Goal: Task Accomplishment & Management: Manage account settings

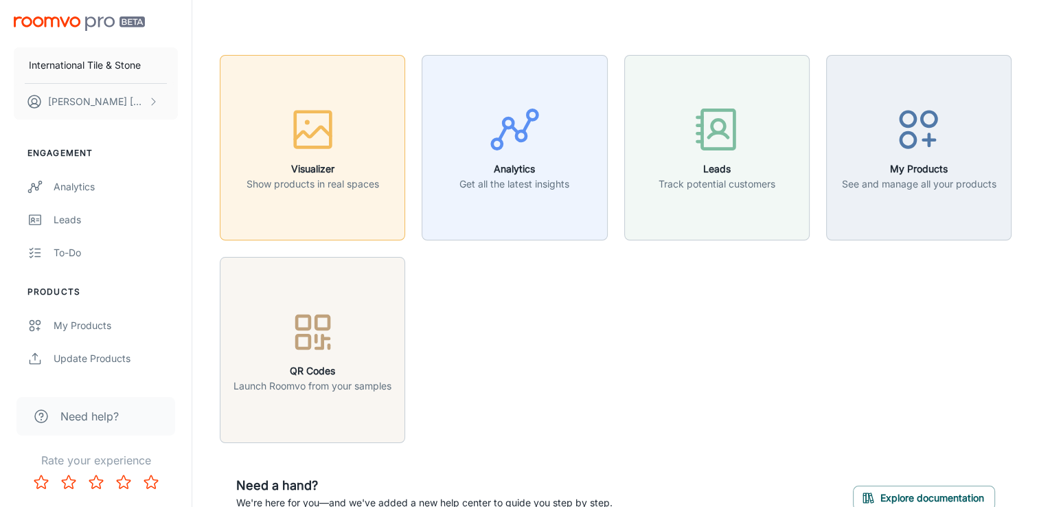
click at [295, 146] on rect "button" at bounding box center [313, 130] width 36 height 36
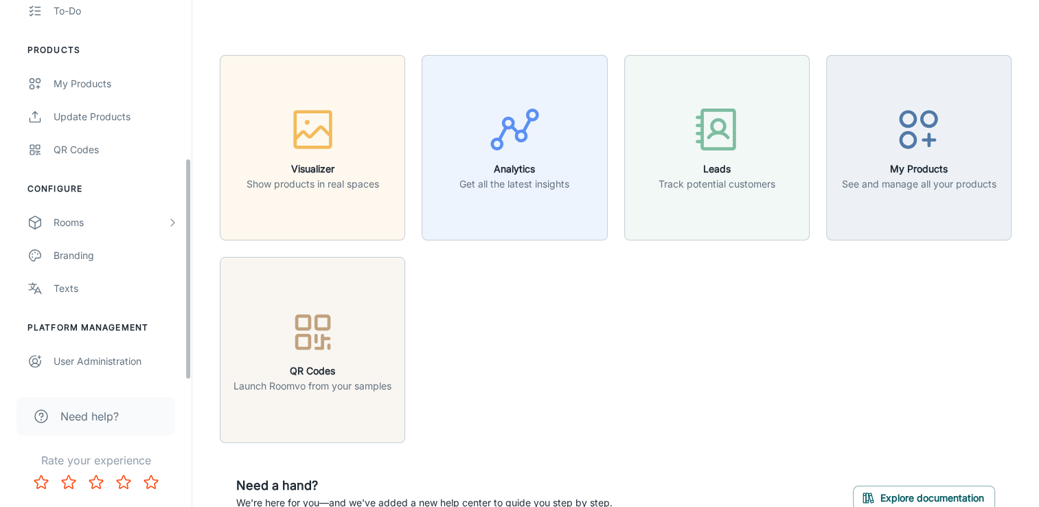
scroll to position [271, 0]
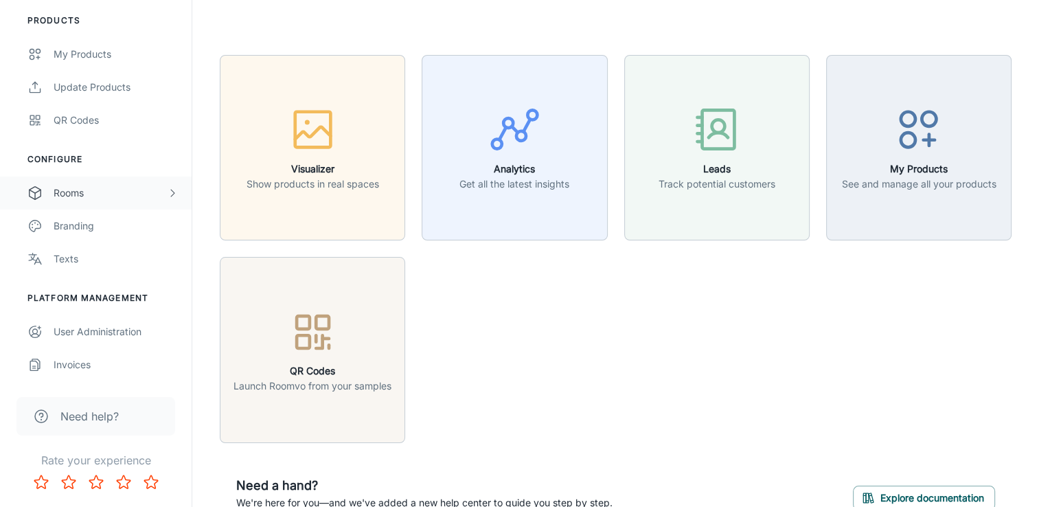
click at [83, 192] on div "Rooms" at bounding box center [110, 192] width 113 height 15
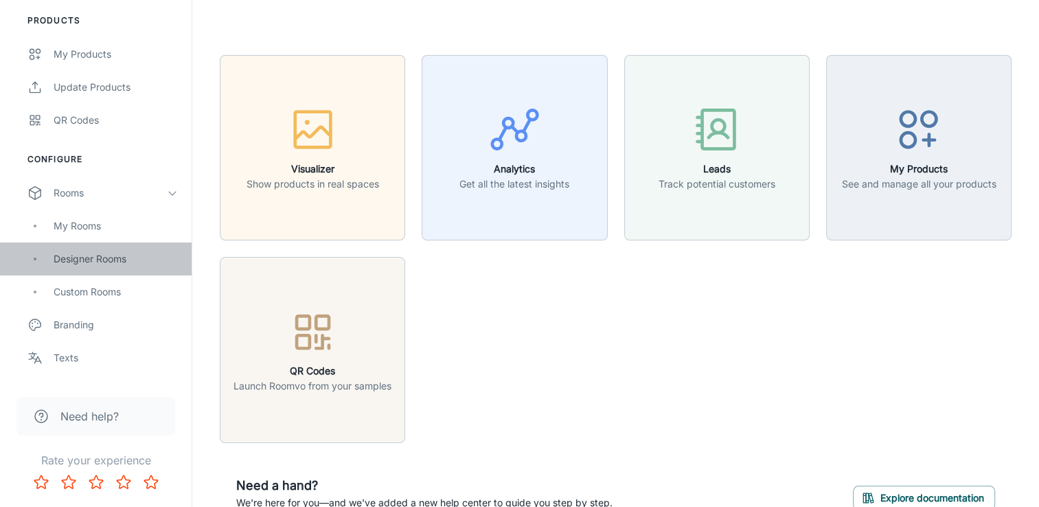
click at [71, 257] on div "Designer Rooms" at bounding box center [116, 258] width 124 height 15
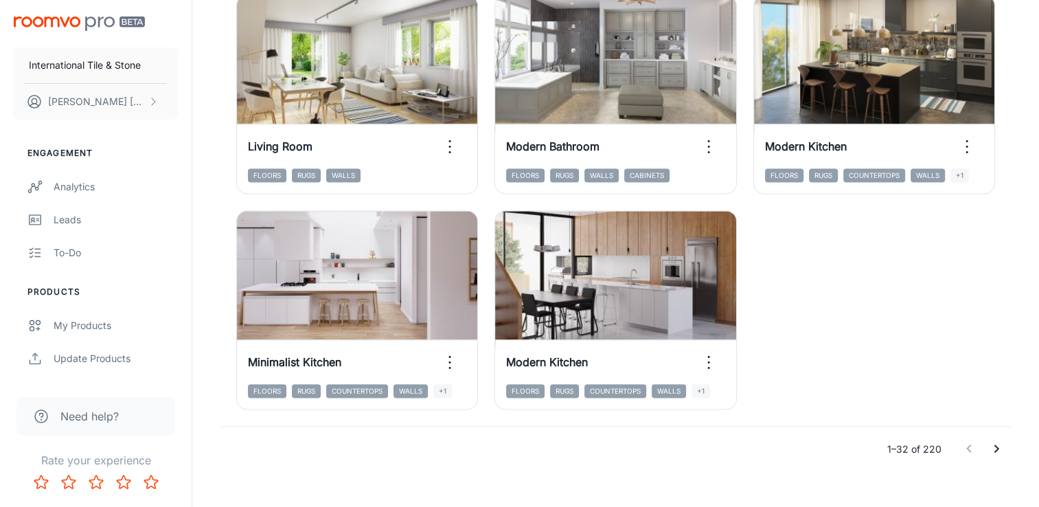
scroll to position [2182, 0]
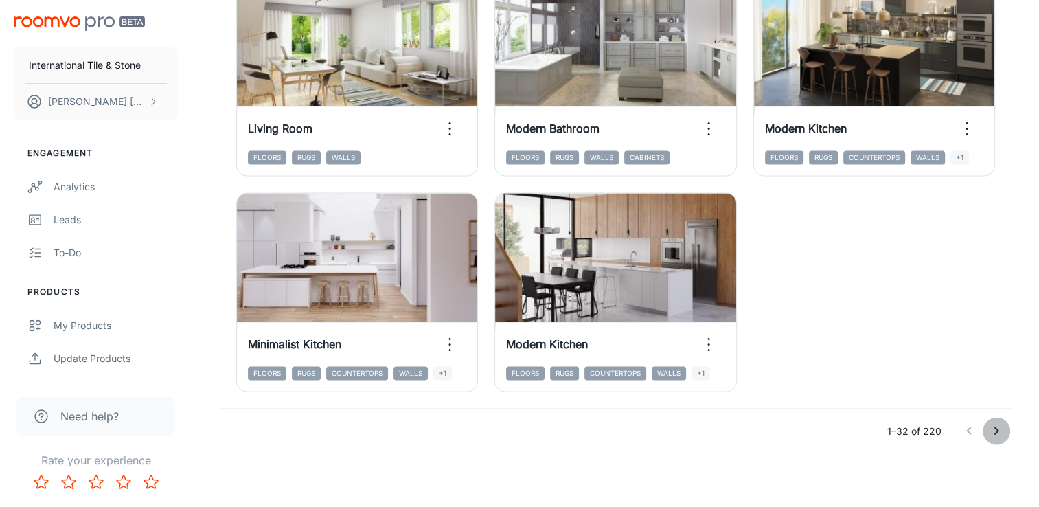
click at [1000, 430] on icon "Go to next page" at bounding box center [996, 430] width 16 height 16
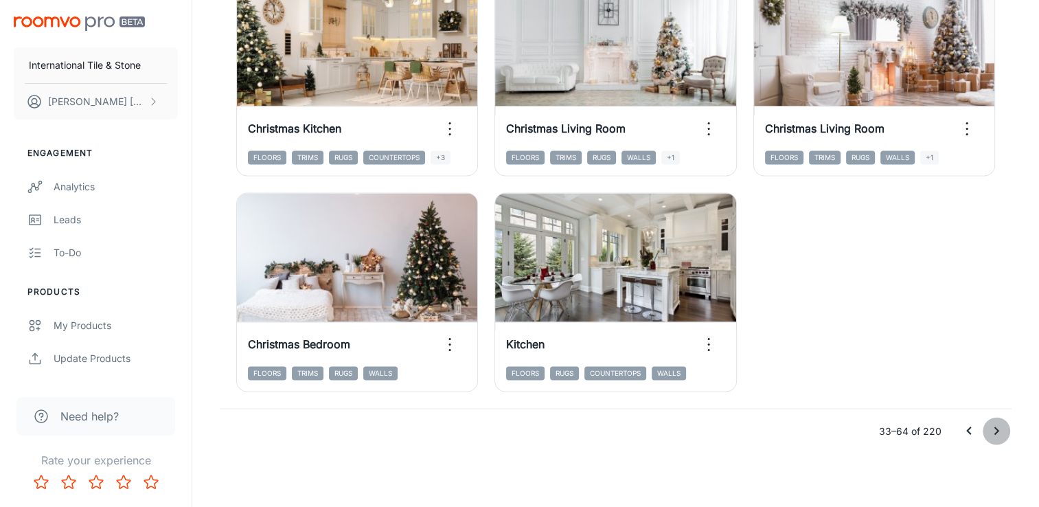
click at [992, 432] on icon "Go to next page" at bounding box center [996, 430] width 16 height 16
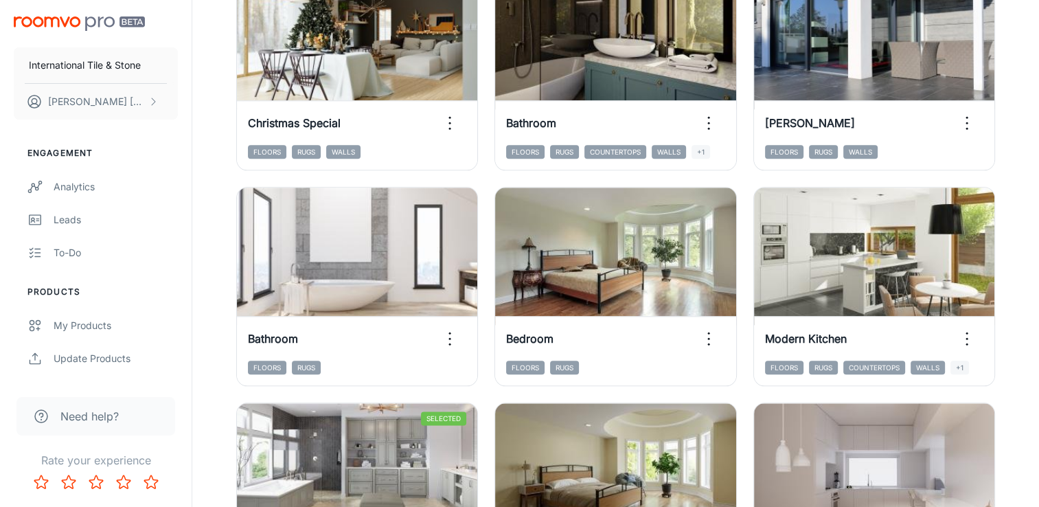
scroll to position [1564, 0]
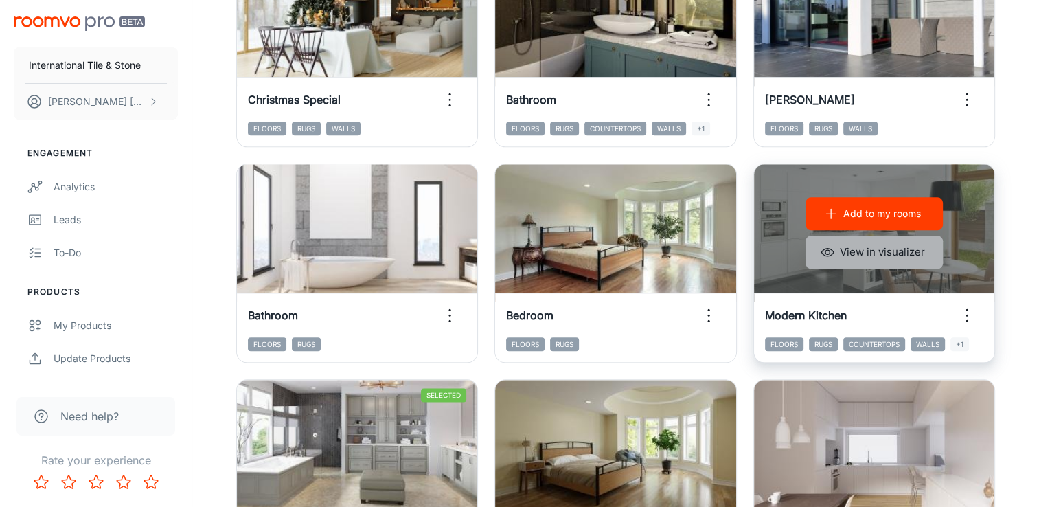
click at [909, 255] on button "View in visualizer" at bounding box center [874, 252] width 137 height 33
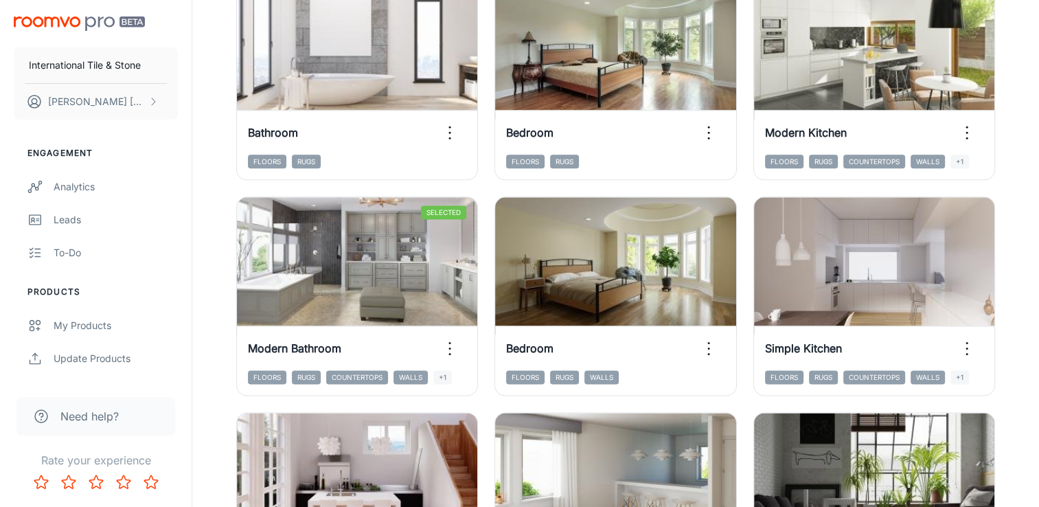
scroll to position [1770, 0]
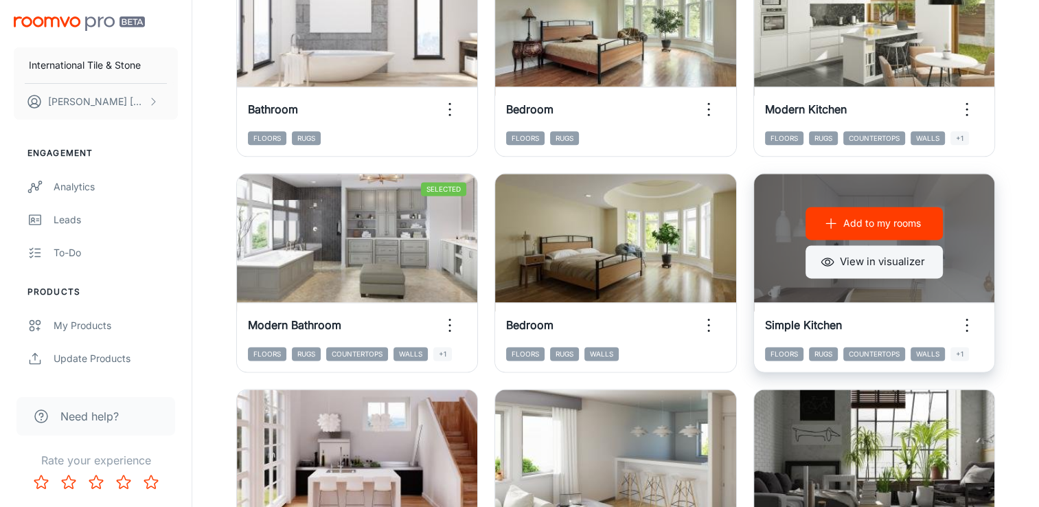
click at [864, 270] on button "View in visualizer" at bounding box center [874, 261] width 137 height 33
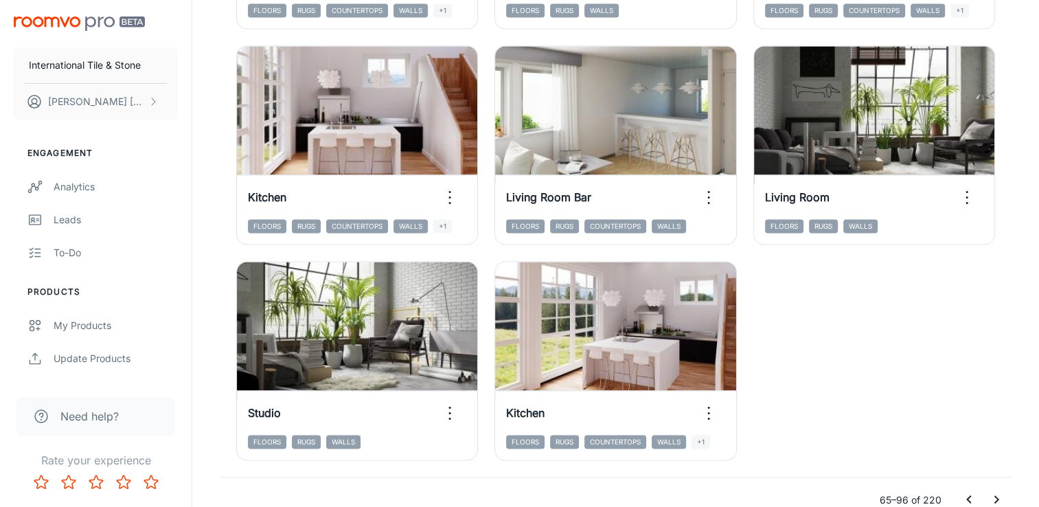
scroll to position [2182, 0]
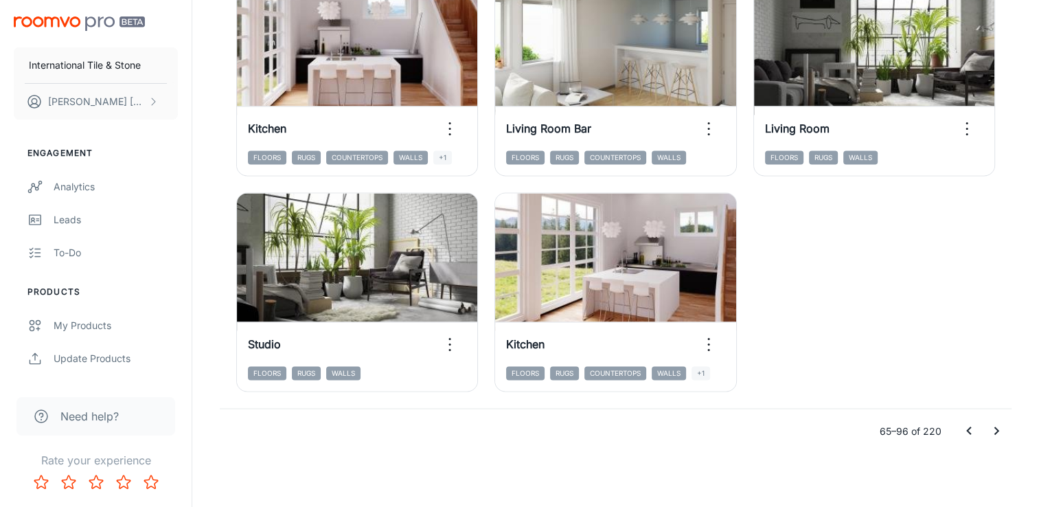
click at [1003, 433] on icon "Go to next page" at bounding box center [996, 430] width 16 height 16
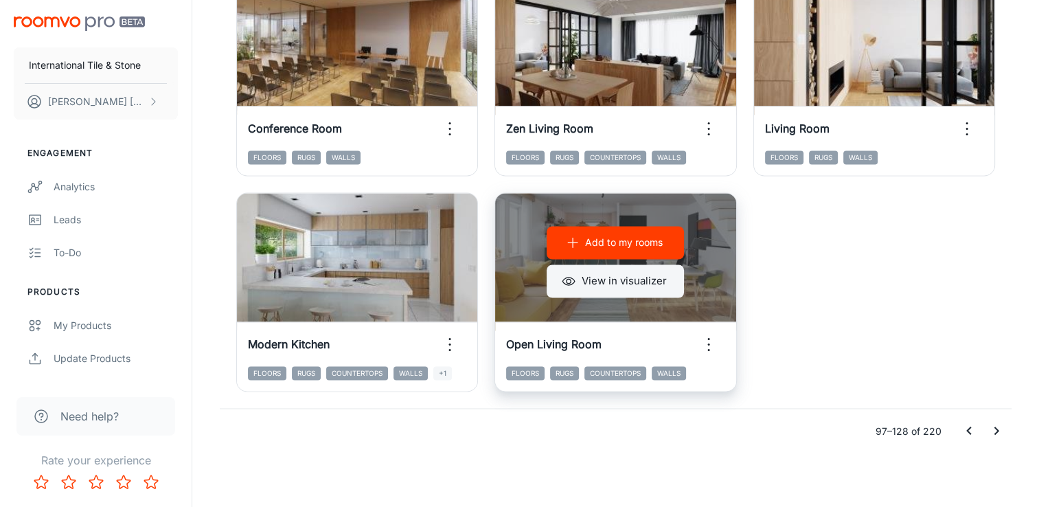
click at [647, 284] on button "View in visualizer" at bounding box center [615, 280] width 137 height 33
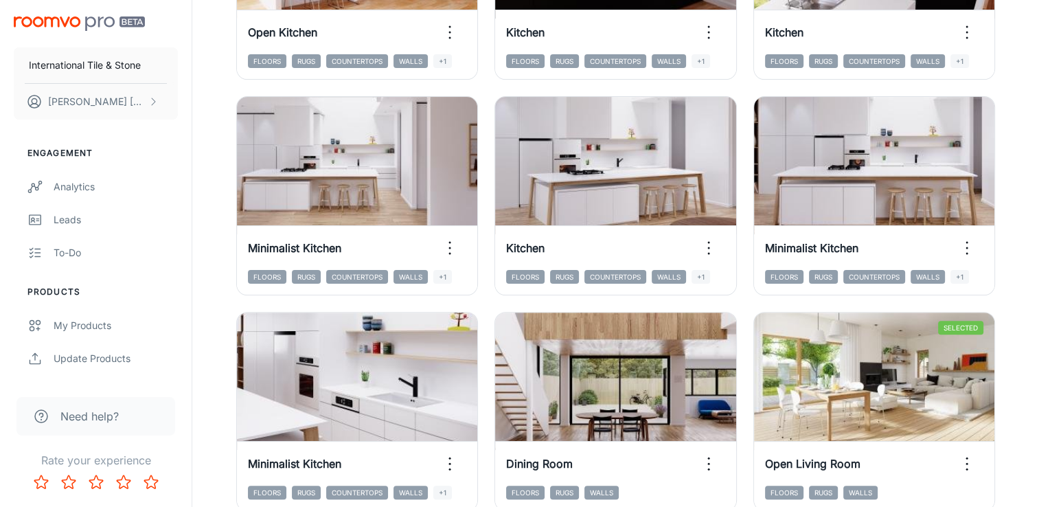
scroll to position [343, 0]
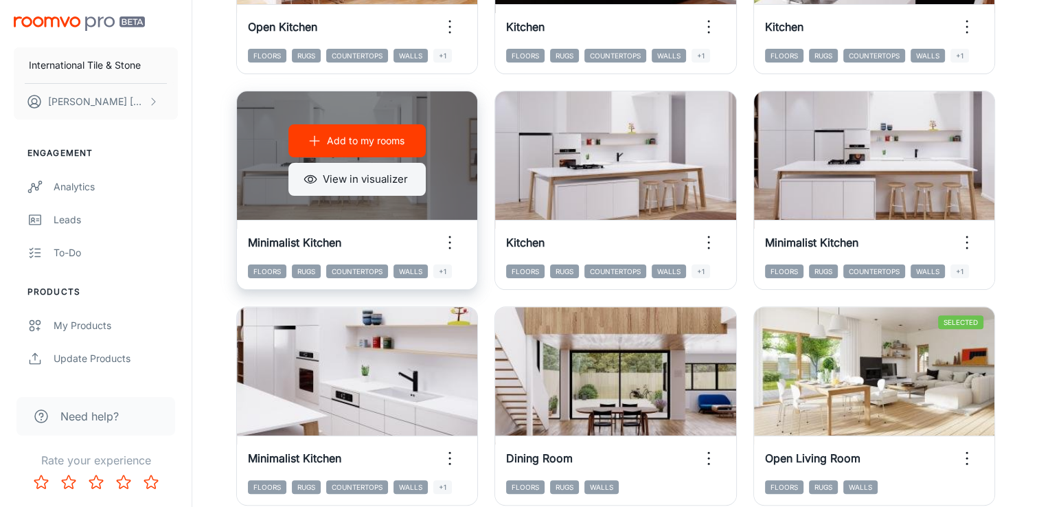
click at [324, 180] on button "View in visualizer" at bounding box center [356, 179] width 137 height 33
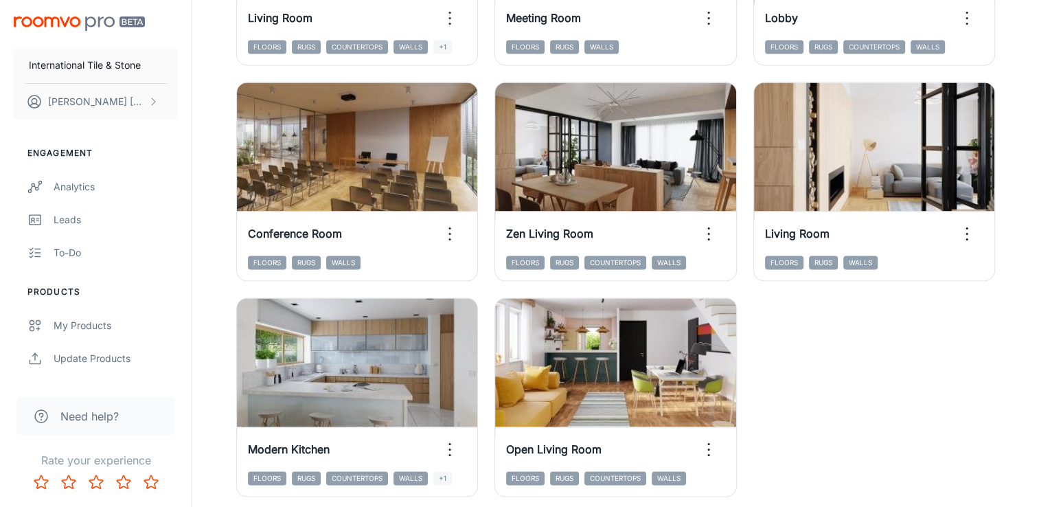
scroll to position [2182, 0]
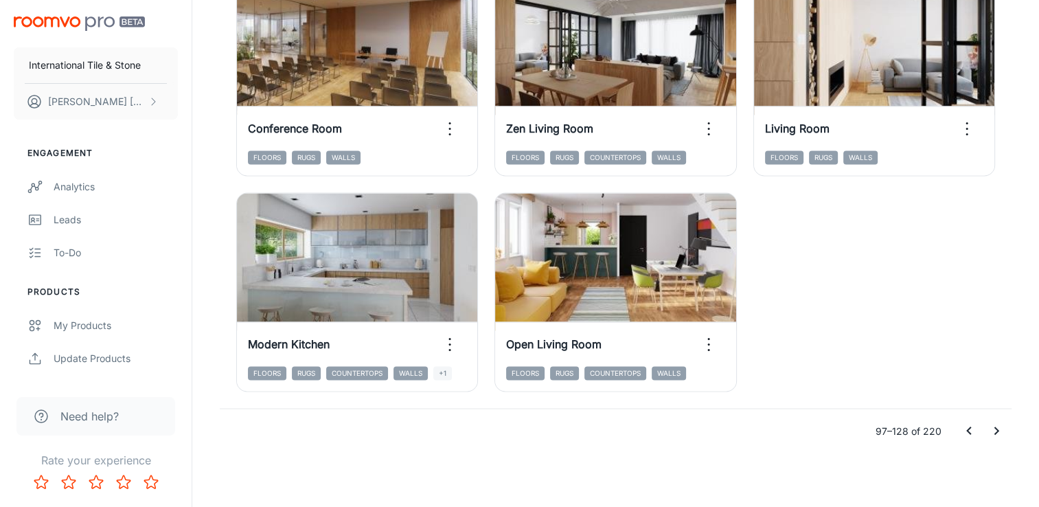
click at [1003, 426] on icon "Go to next page" at bounding box center [996, 430] width 16 height 16
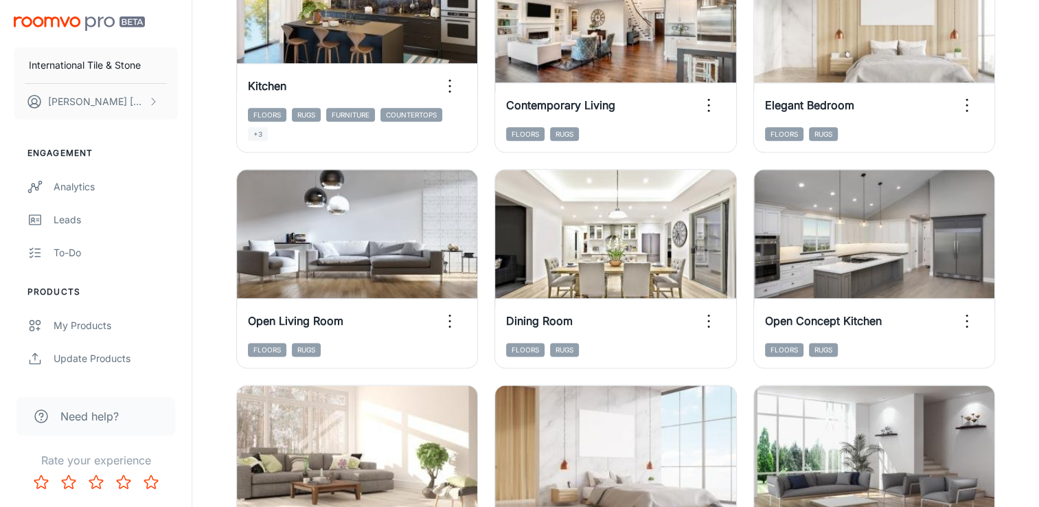
scroll to position [1770, 0]
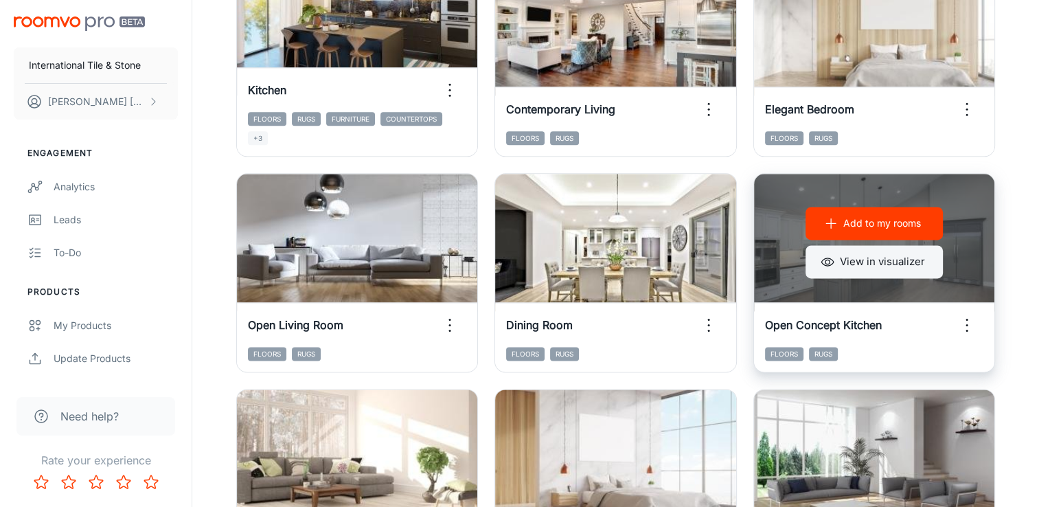
click at [903, 255] on button "View in visualizer" at bounding box center [874, 261] width 137 height 33
click at [976, 284] on div "Add to my rooms View in visualizer" at bounding box center [874, 242] width 240 height 137
click at [865, 266] on button "View in visualizer" at bounding box center [874, 261] width 137 height 33
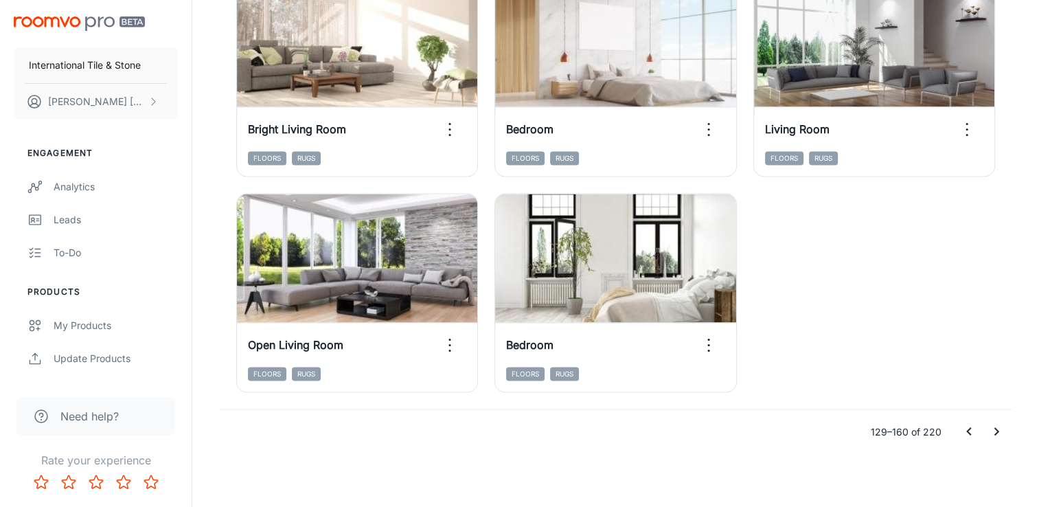
scroll to position [2182, 0]
click at [998, 428] on icon "Go to next page" at bounding box center [996, 430] width 16 height 16
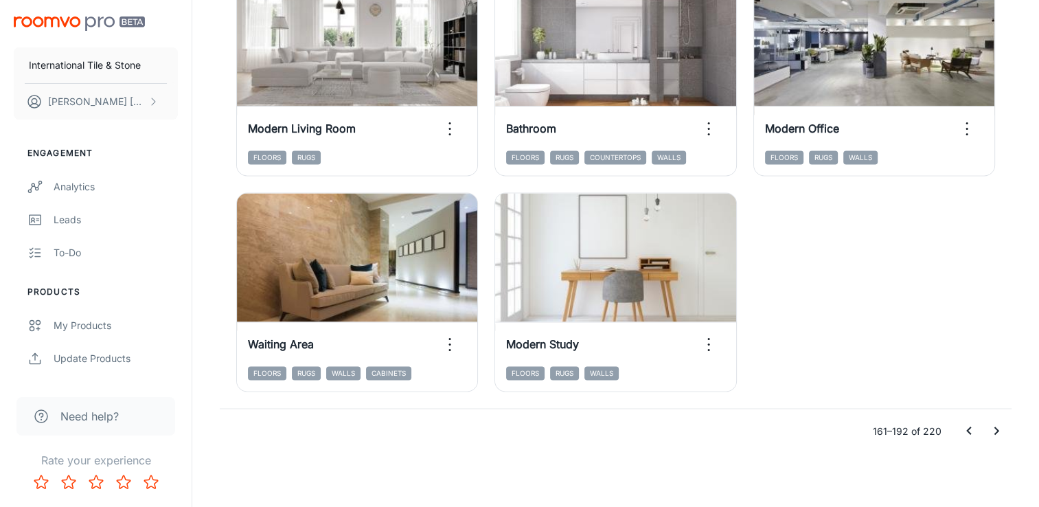
click at [992, 437] on icon "Go to next page" at bounding box center [996, 430] width 16 height 16
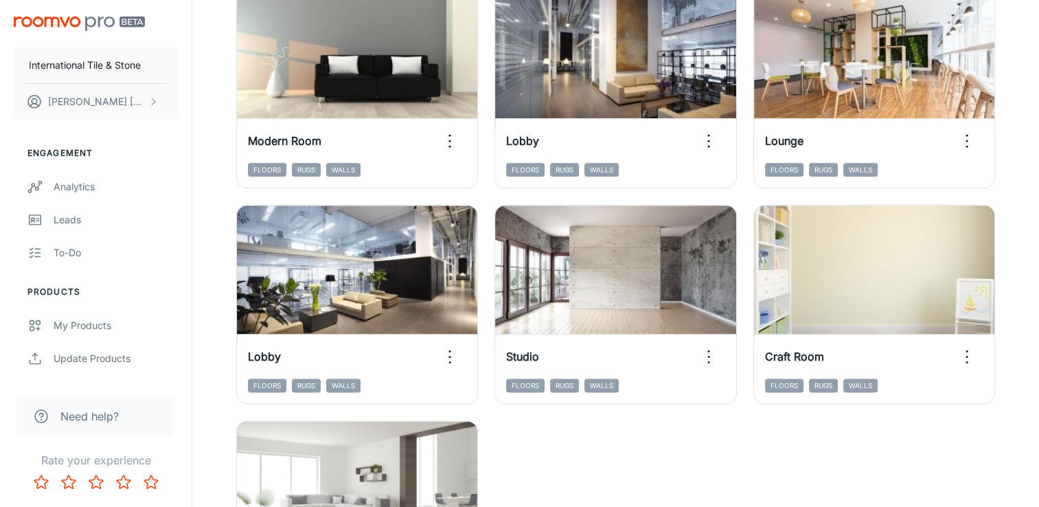
scroll to position [1829, 0]
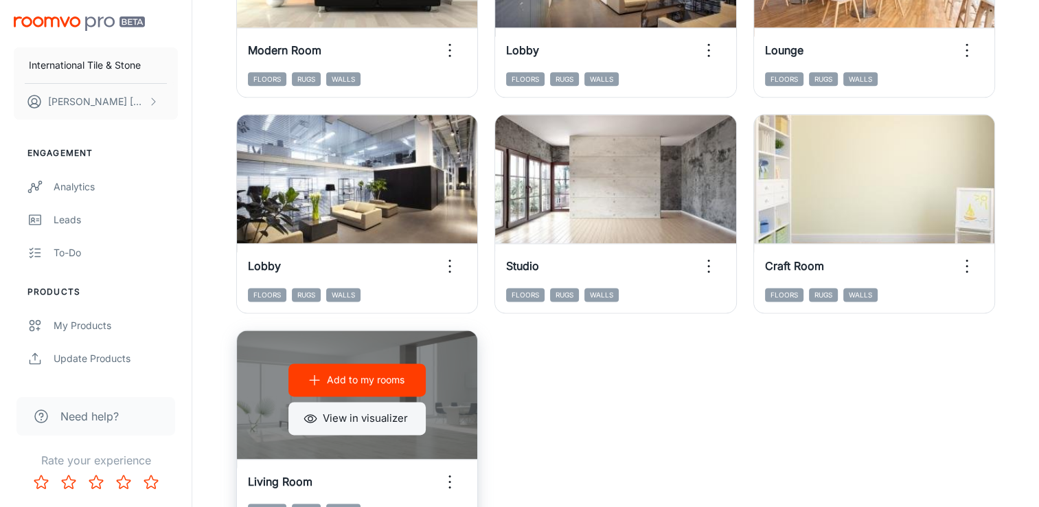
click at [387, 414] on button "View in visualizer" at bounding box center [356, 418] width 137 height 33
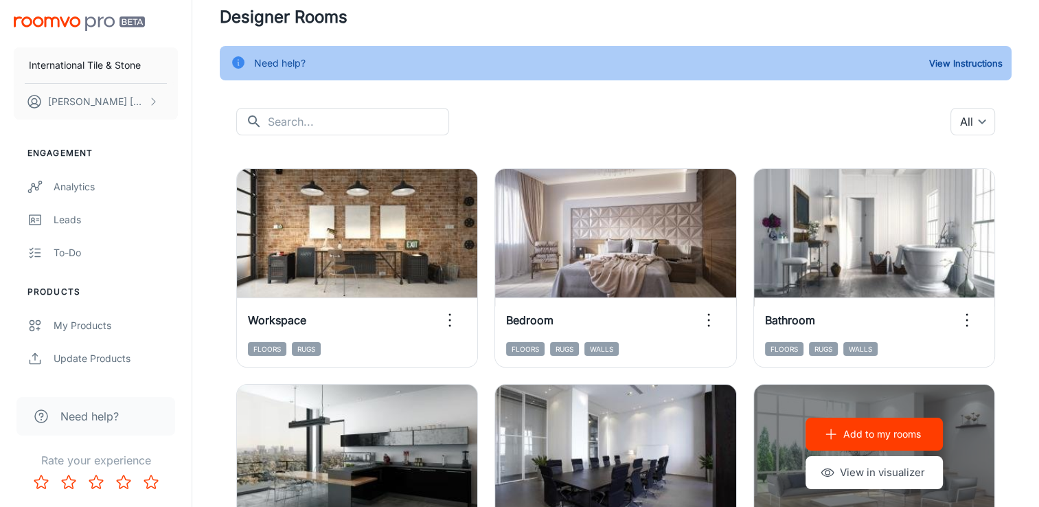
scroll to position [44, 0]
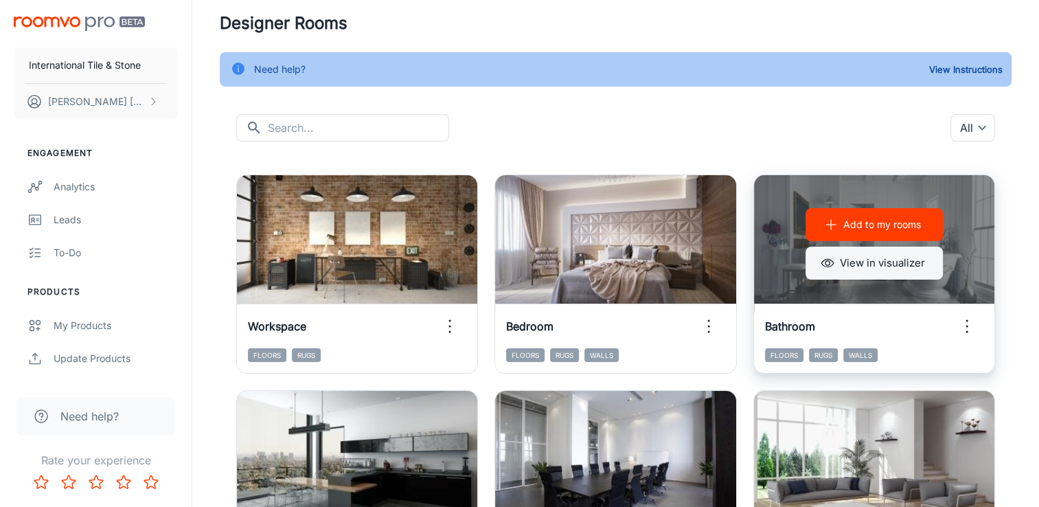
click at [857, 260] on button "View in visualizer" at bounding box center [874, 263] width 137 height 33
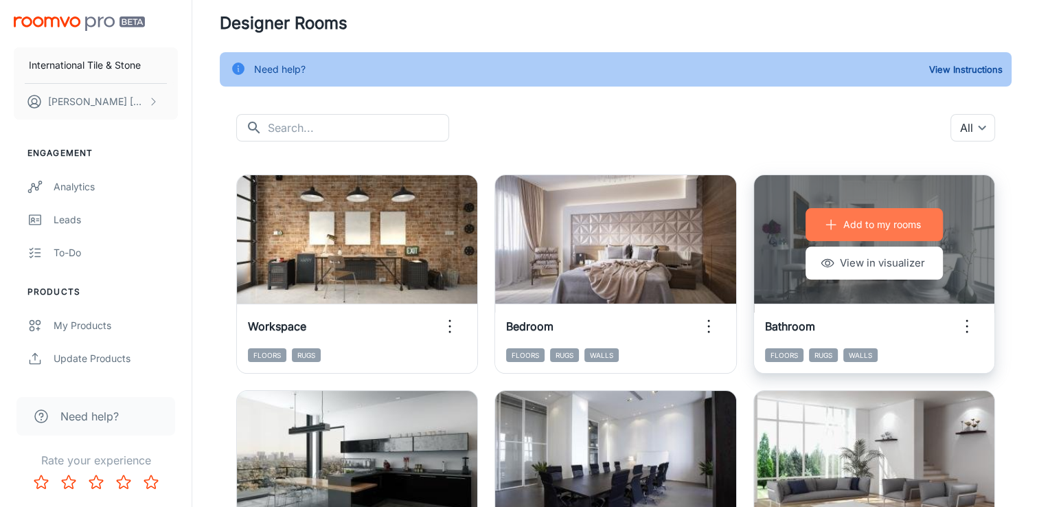
click at [887, 231] on p "Add to my rooms" at bounding box center [882, 224] width 78 height 15
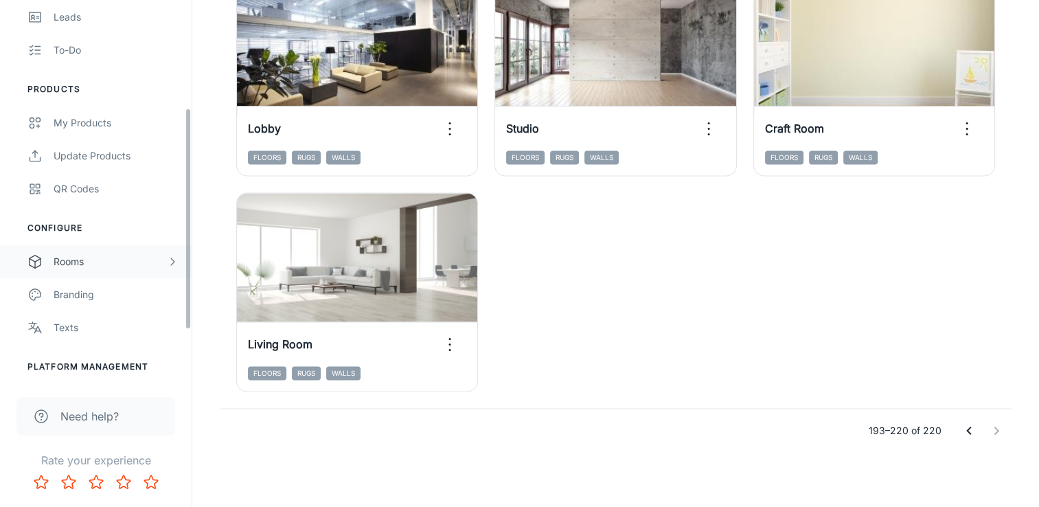
scroll to position [134, 0]
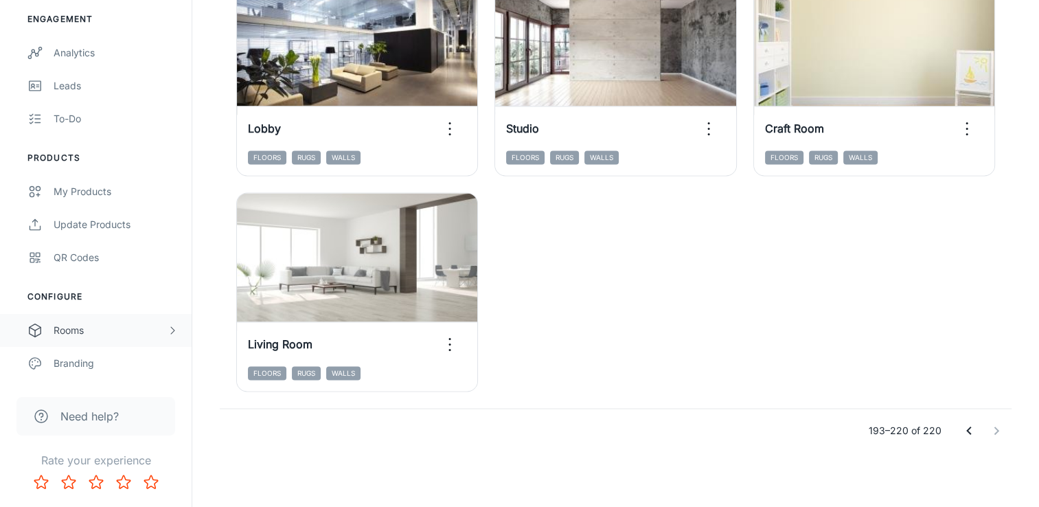
click at [70, 327] on div "Rooms" at bounding box center [110, 330] width 113 height 15
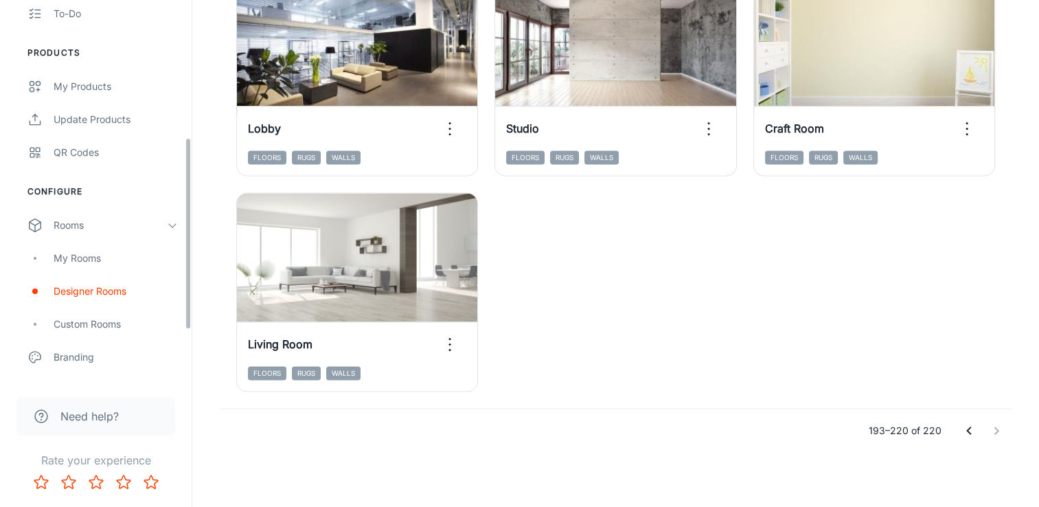
scroll to position [271, 0]
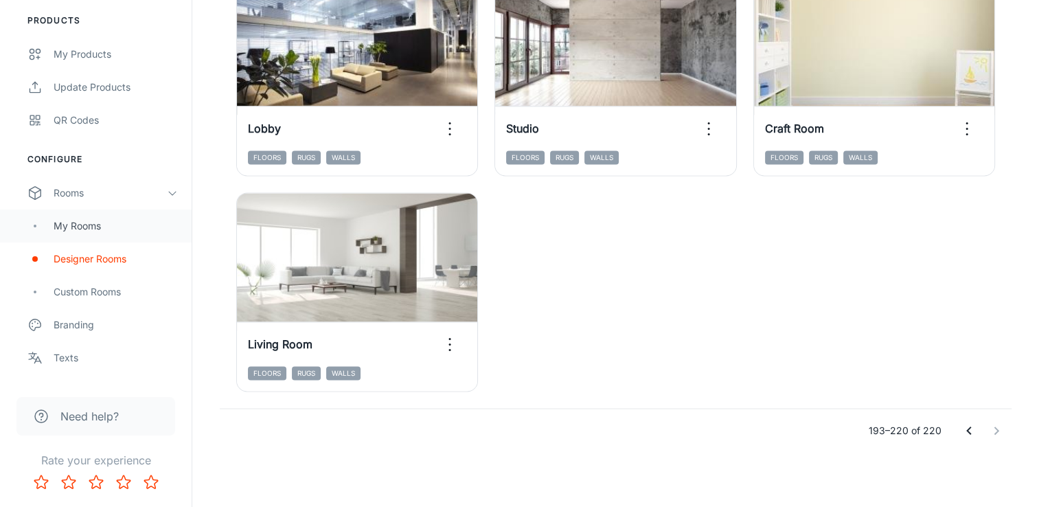
click at [95, 224] on div "My Rooms" at bounding box center [116, 225] width 124 height 15
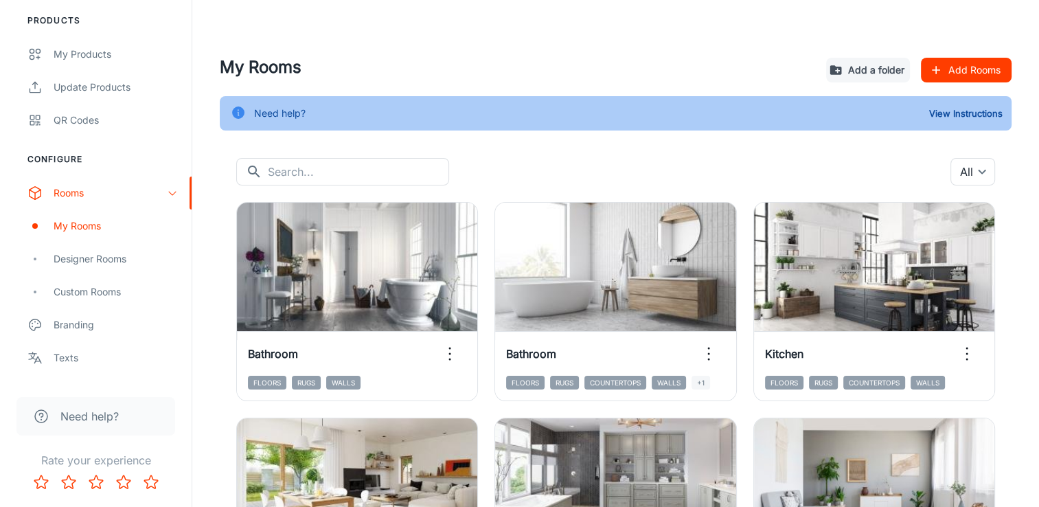
click at [931, 75] on icon "button" at bounding box center [936, 70] width 14 height 14
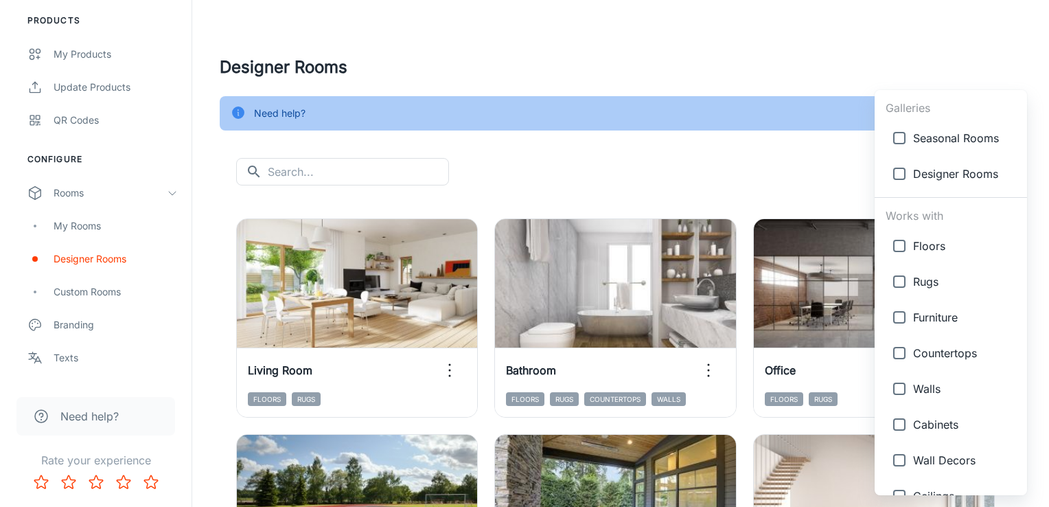
click at [981, 174] on body "International Tile & Stone [PERSON_NAME] Engagement Analytics Leads To-do Produ…" at bounding box center [524, 253] width 1049 height 507
click at [318, 170] on div at bounding box center [524, 253] width 1049 height 507
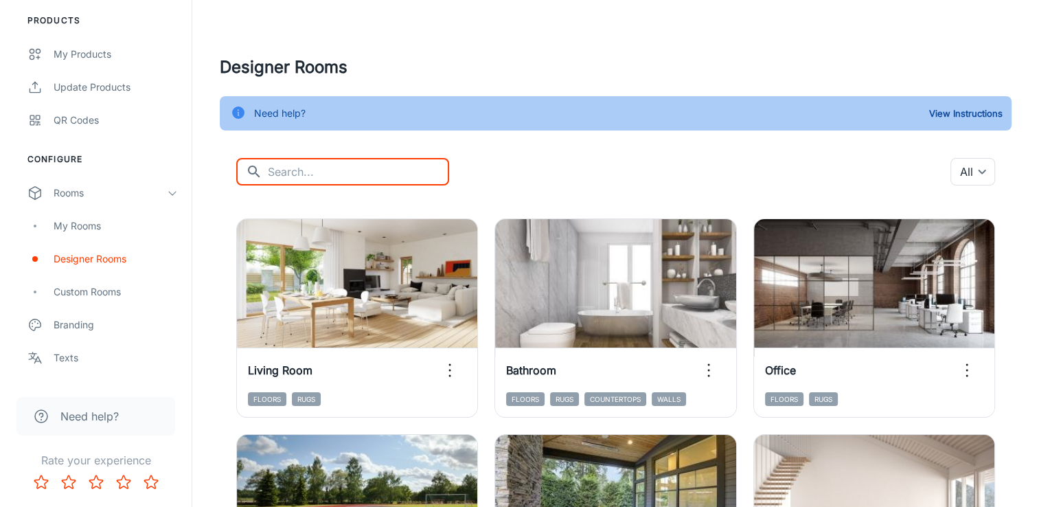
click at [318, 177] on input "text" at bounding box center [358, 171] width 181 height 27
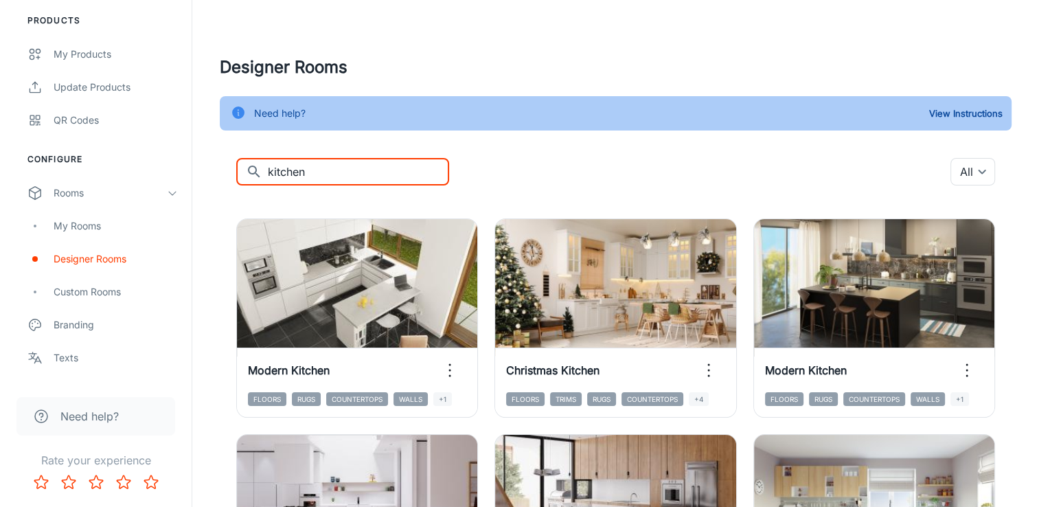
type input "kitchen"
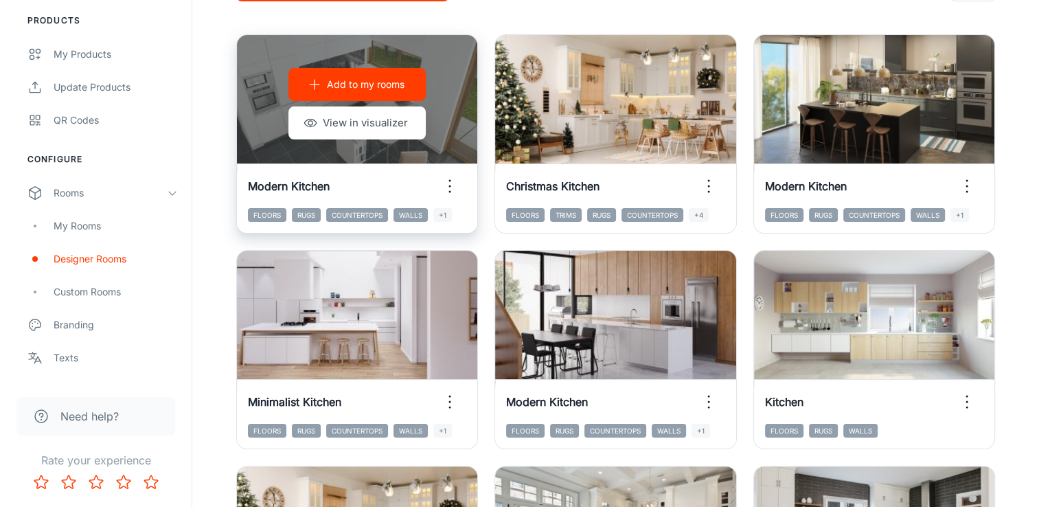
scroll to position [206, 0]
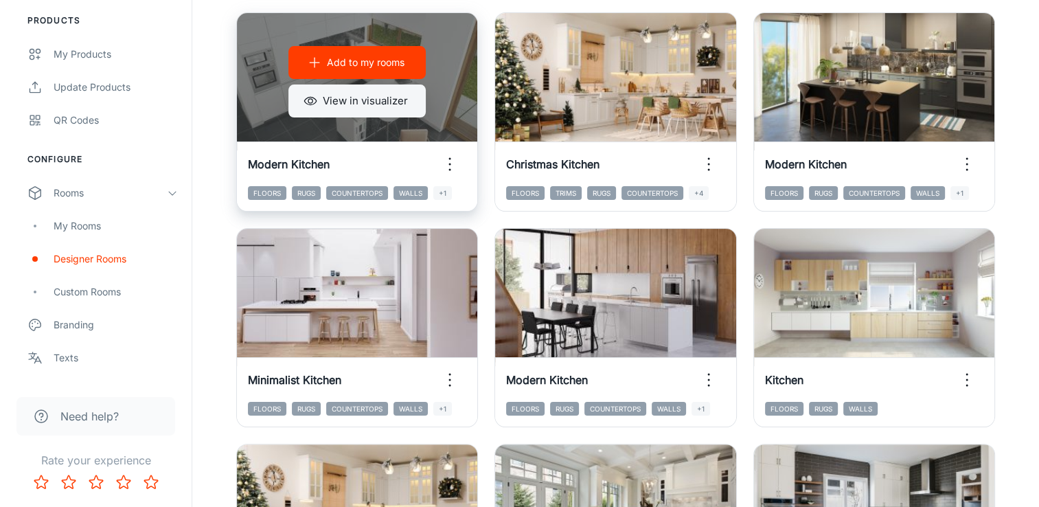
click at [385, 98] on button "View in visualizer" at bounding box center [356, 100] width 137 height 33
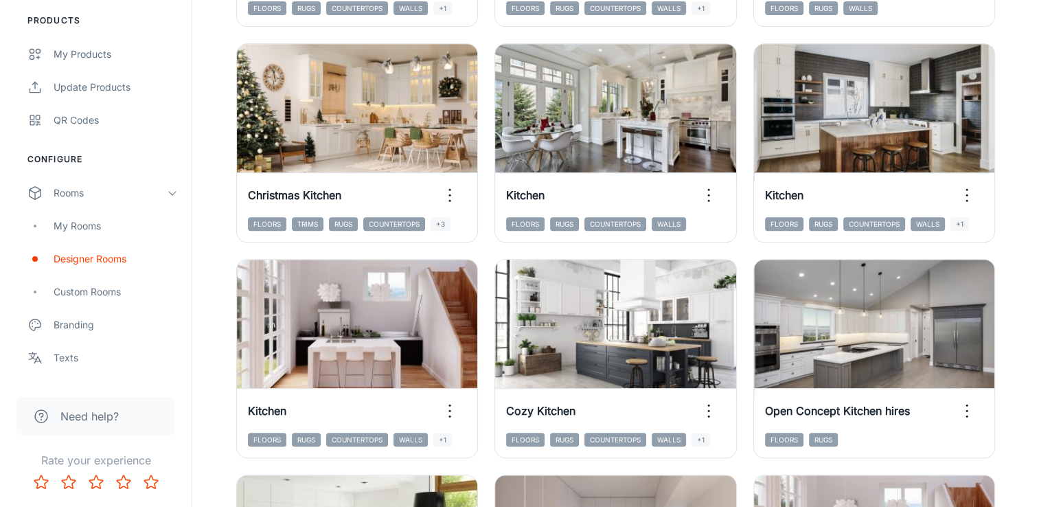
scroll to position [618, 0]
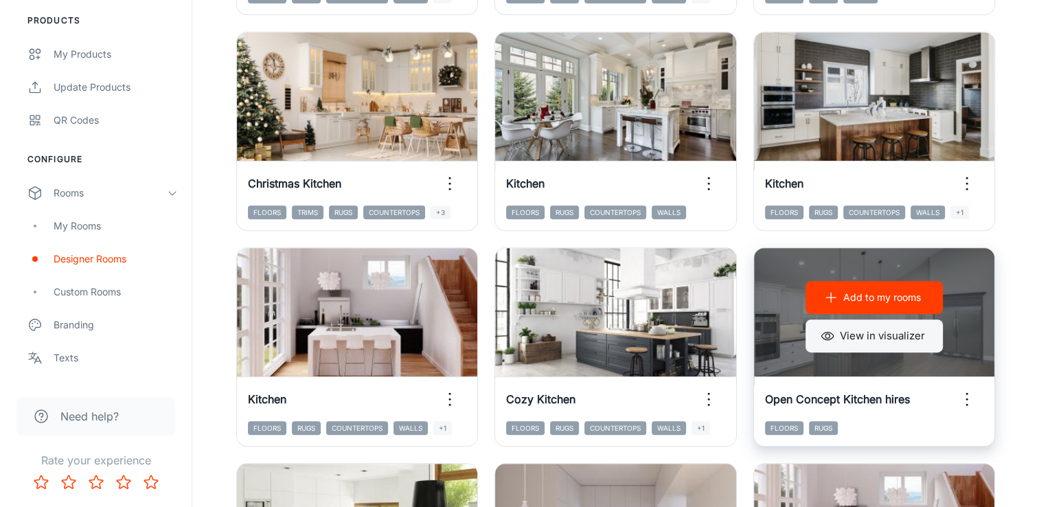
click at [835, 338] on button "View in visualizer" at bounding box center [874, 335] width 137 height 33
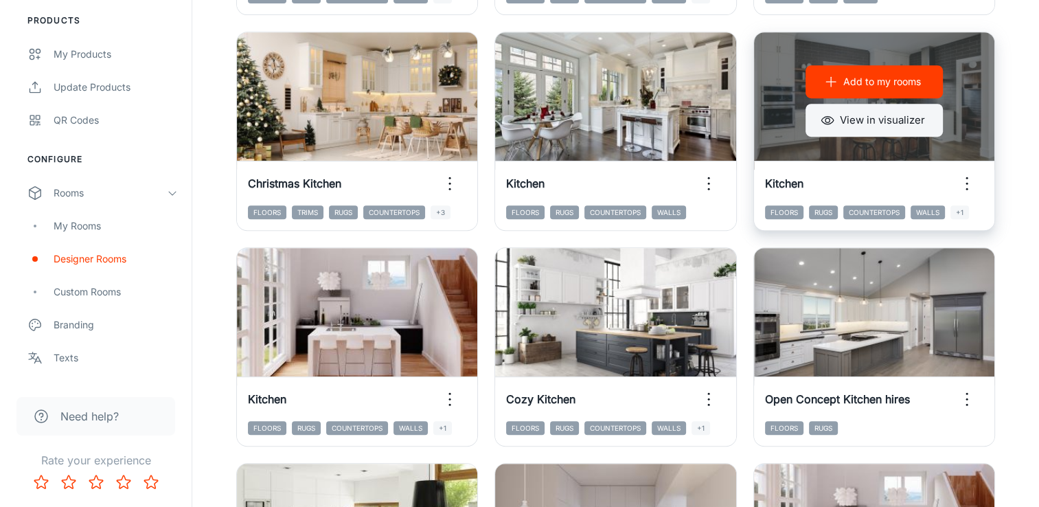
click at [825, 119] on circle "button" at bounding box center [827, 120] width 4 height 4
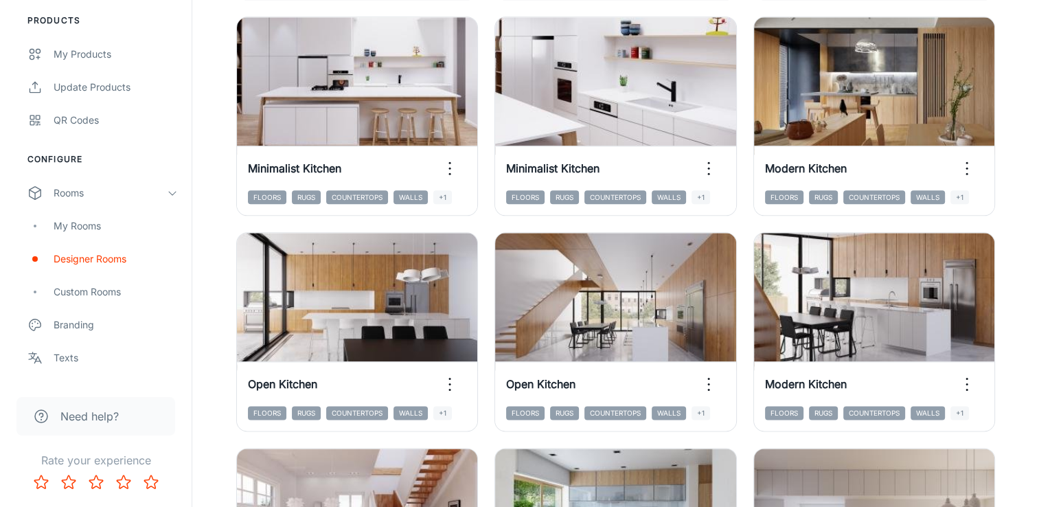
scroll to position [1717, 0]
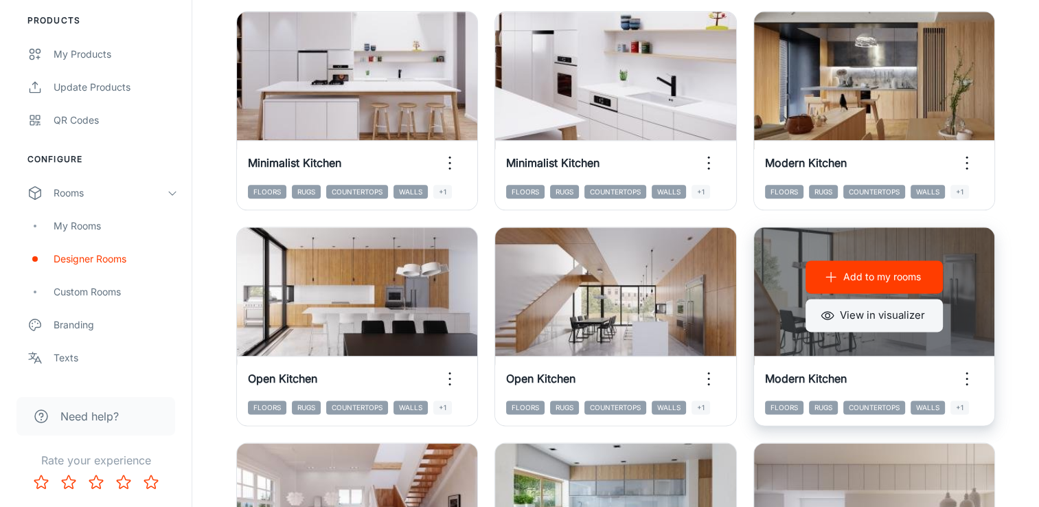
click at [879, 311] on button "View in visualizer" at bounding box center [874, 315] width 137 height 33
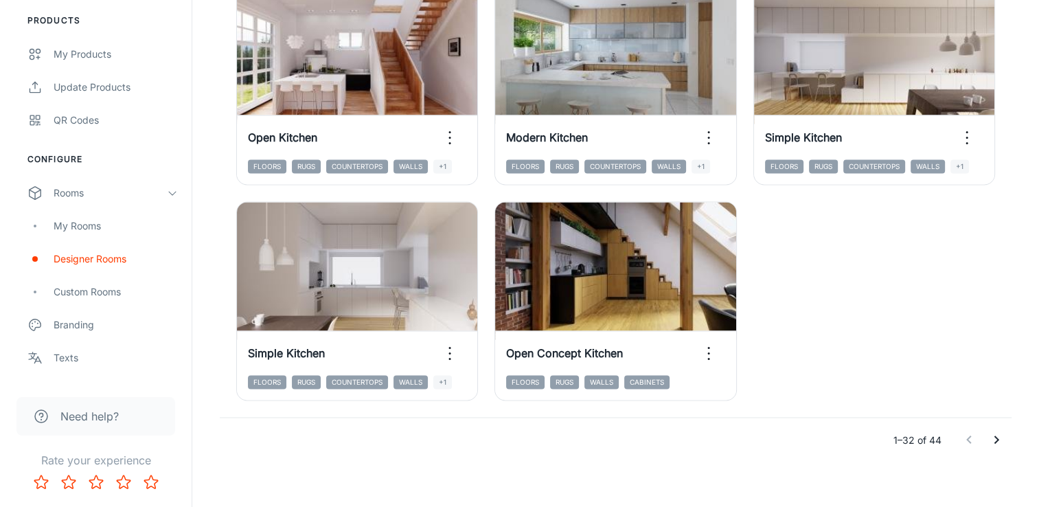
scroll to position [2182, 0]
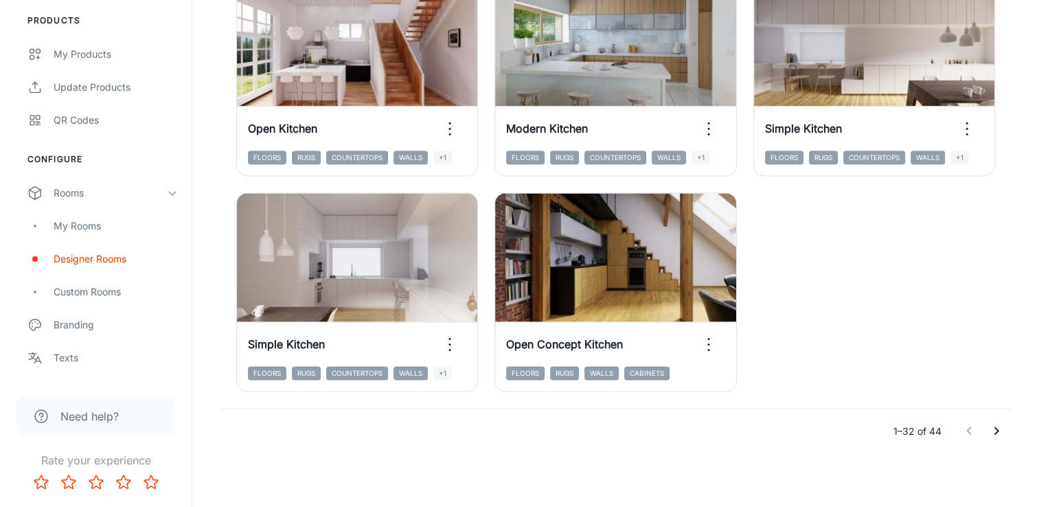
click at [995, 431] on icon "Go to next page" at bounding box center [996, 430] width 16 height 16
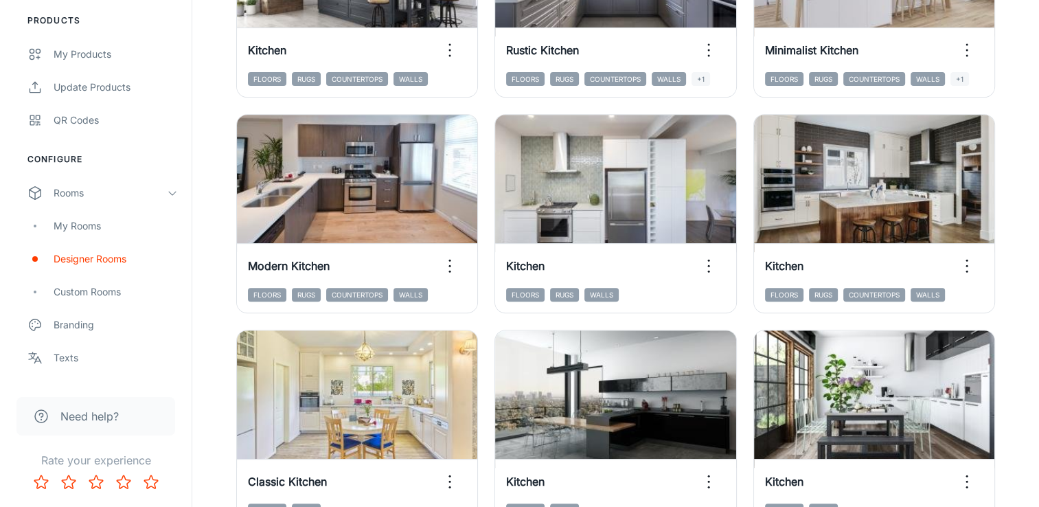
scroll to position [467, 0]
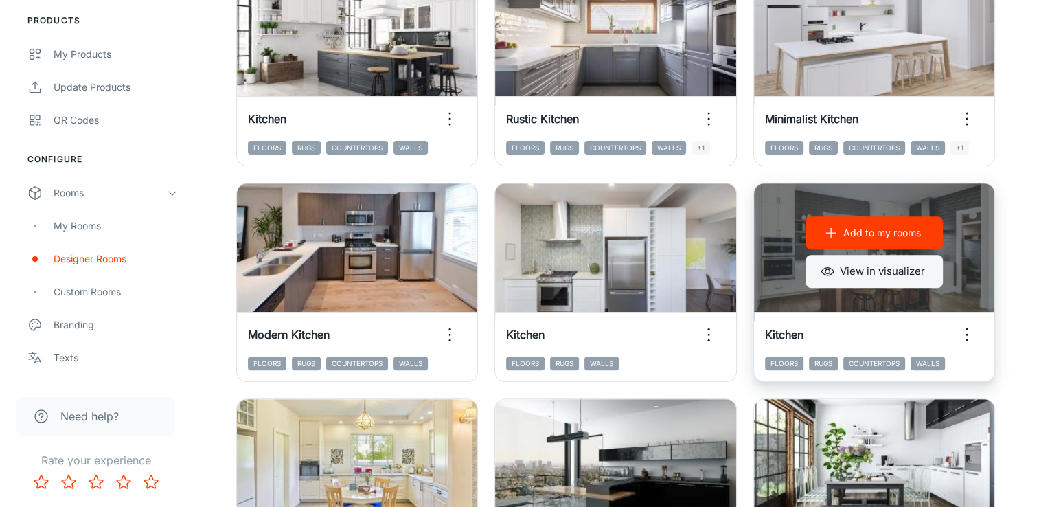
click at [854, 276] on button "View in visualizer" at bounding box center [874, 271] width 137 height 33
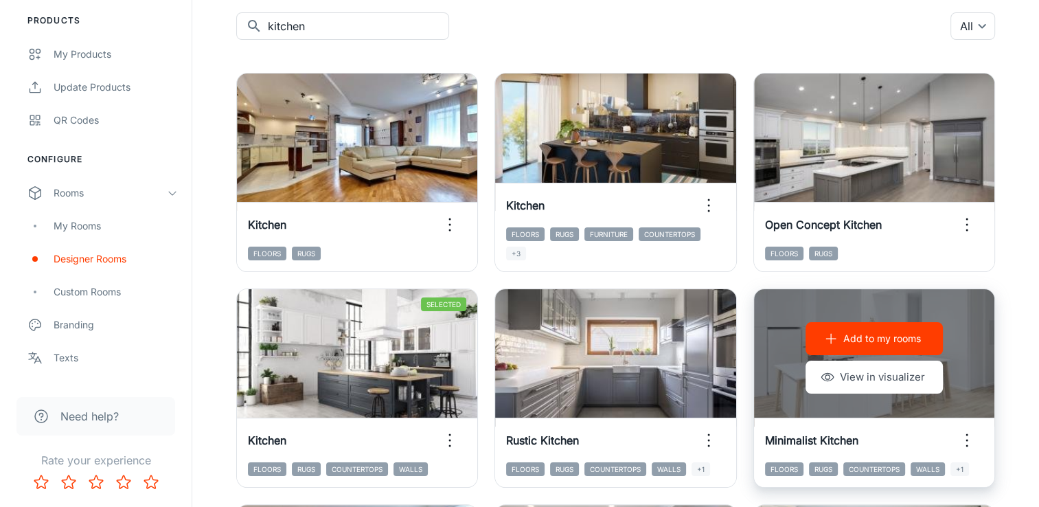
scroll to position [124, 0]
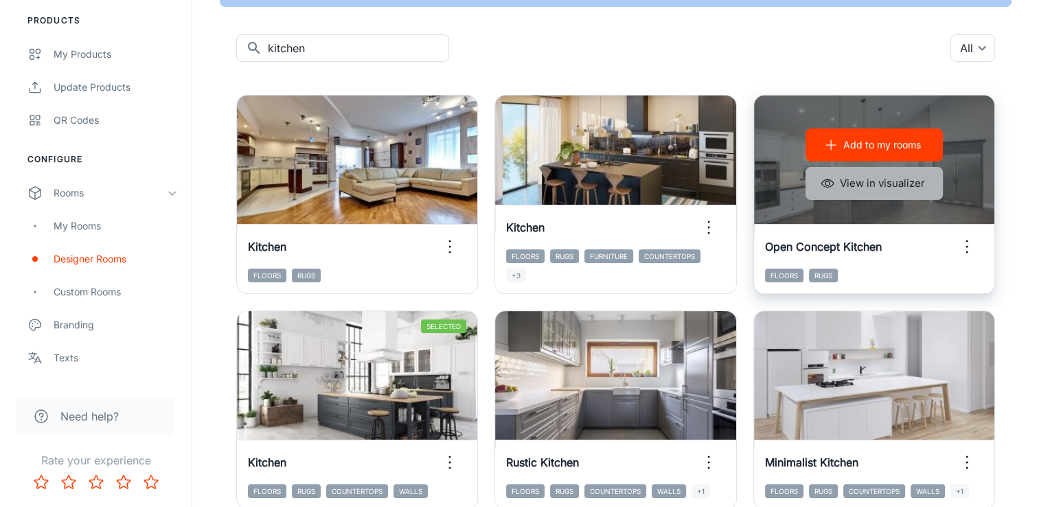
click at [832, 181] on icon "button" at bounding box center [827, 183] width 12 height 8
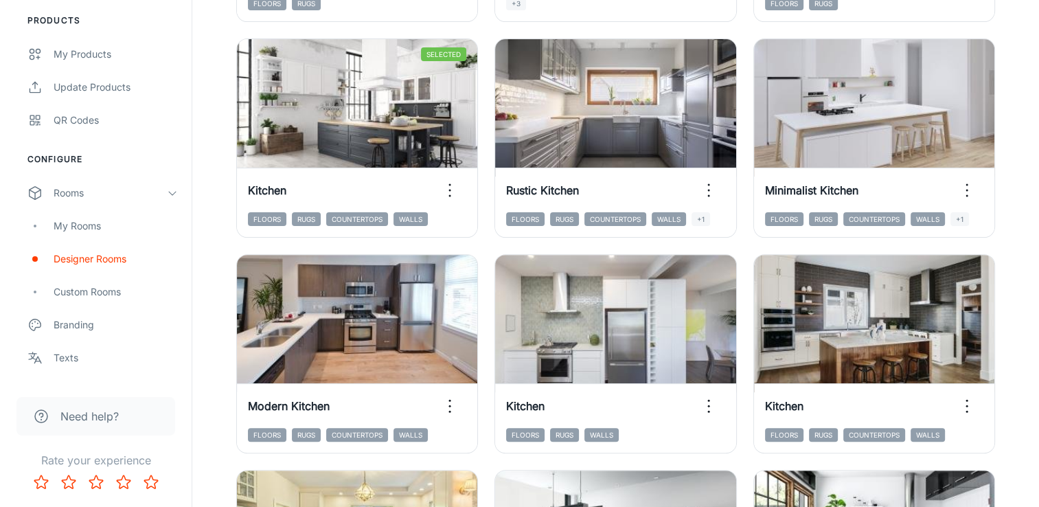
scroll to position [398, 0]
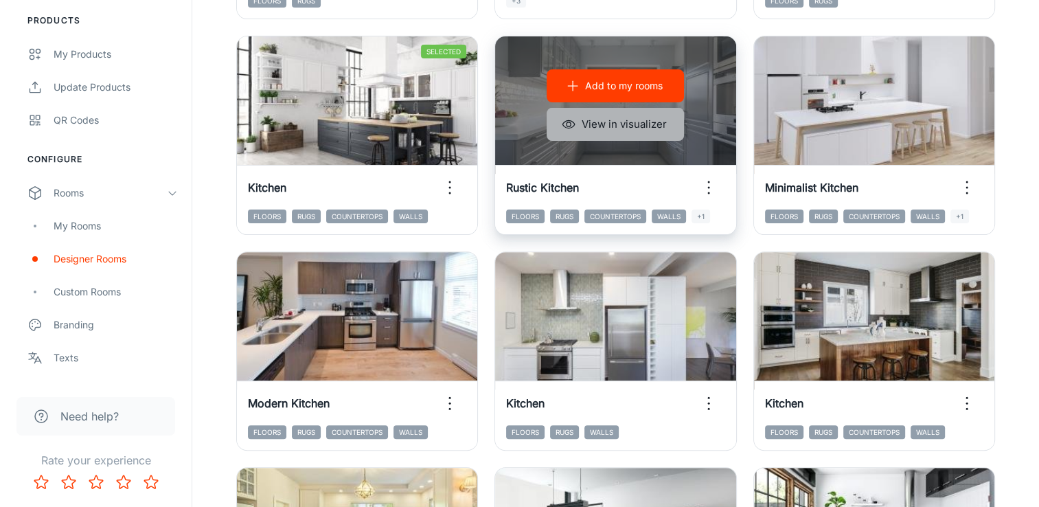
click at [649, 133] on button "View in visualizer" at bounding box center [615, 124] width 137 height 33
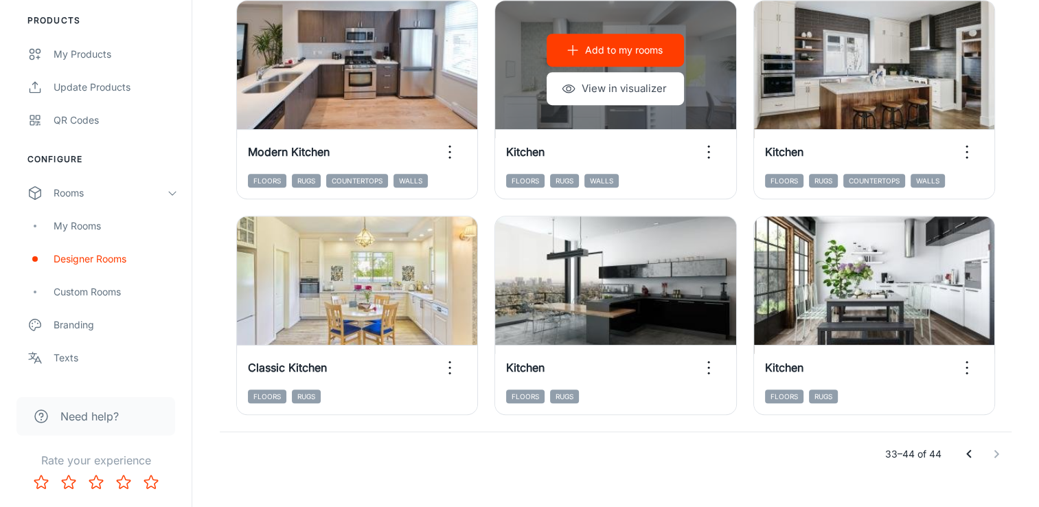
scroll to position [673, 0]
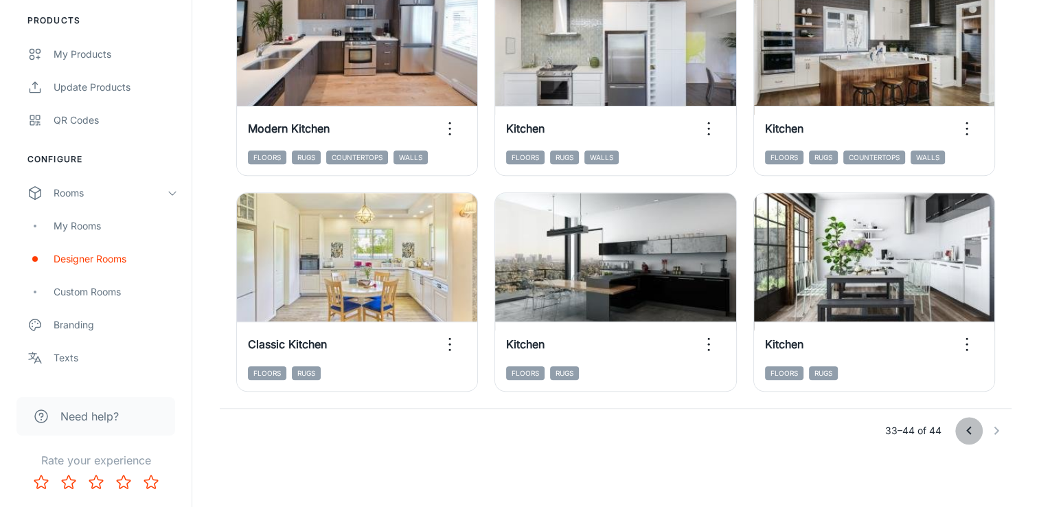
click at [973, 435] on icon "Go to previous page" at bounding box center [969, 430] width 16 height 16
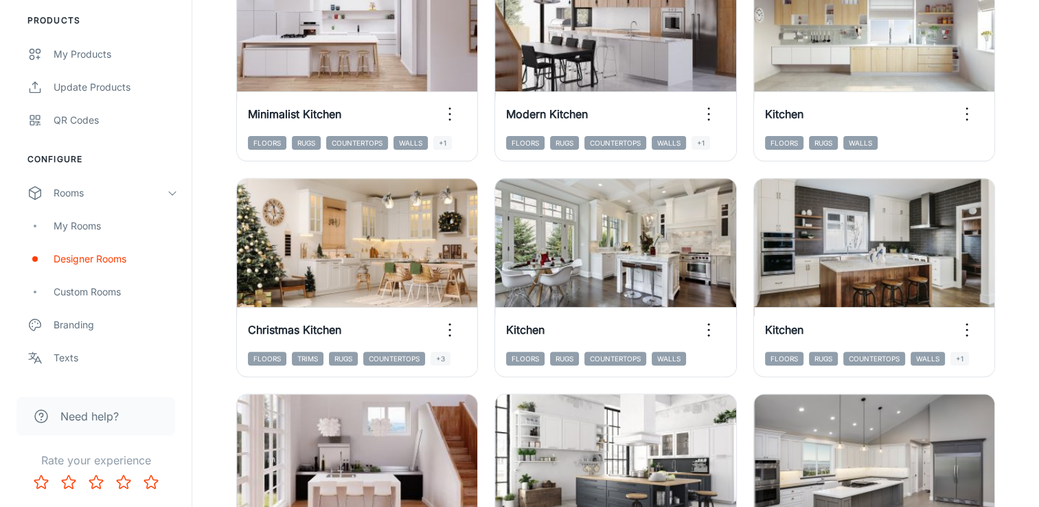
scroll to position [467, 0]
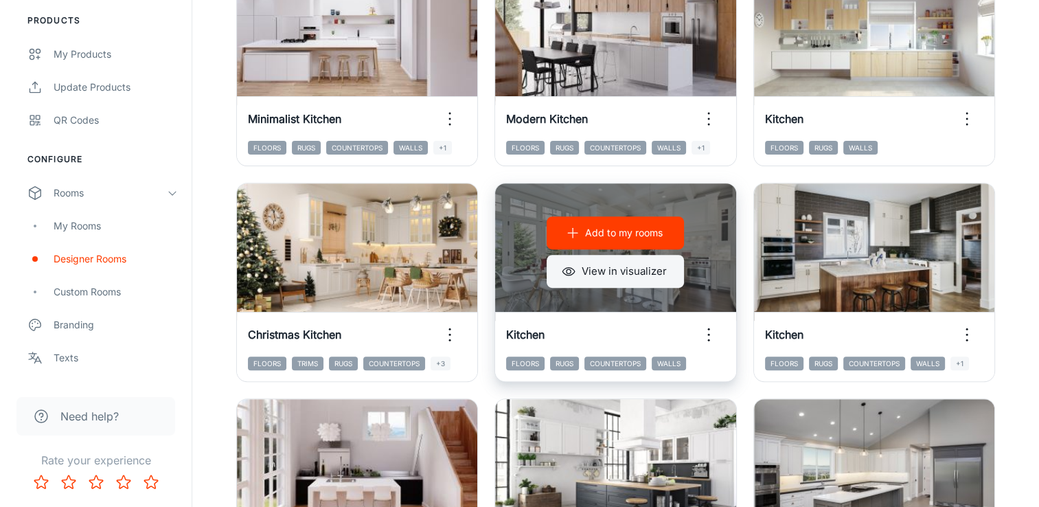
click at [652, 278] on button "View in visualizer" at bounding box center [615, 271] width 137 height 33
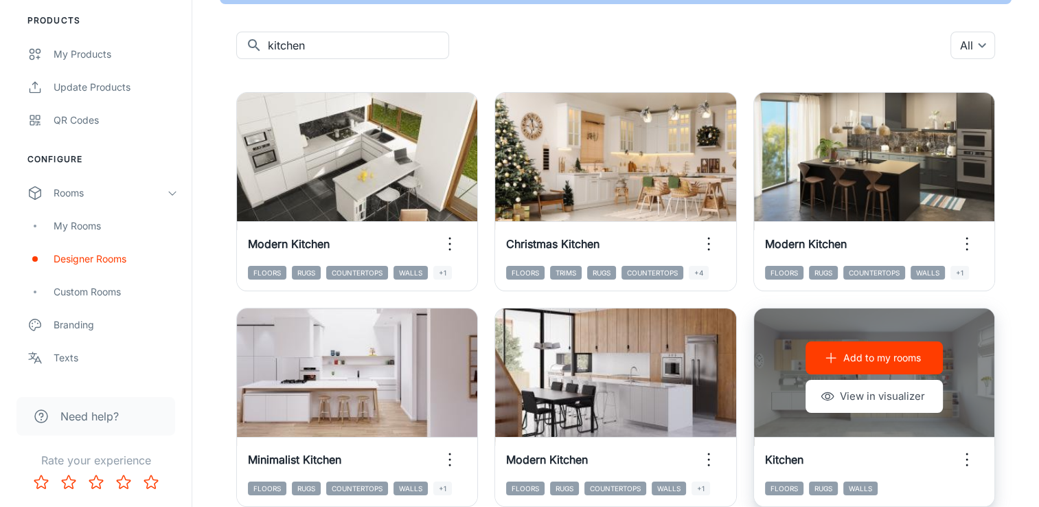
scroll to position [124, 0]
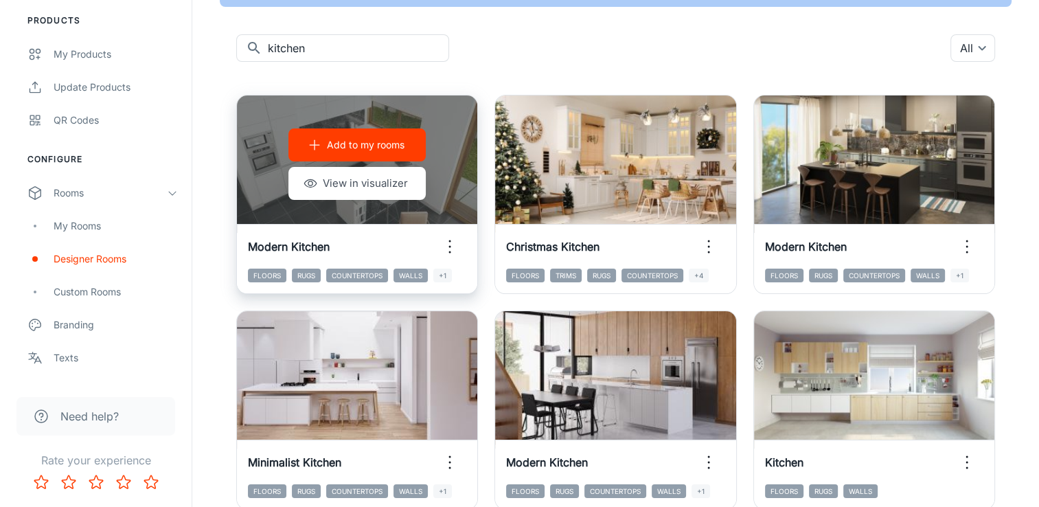
click at [361, 149] on p "Add to my rooms" at bounding box center [366, 144] width 78 height 15
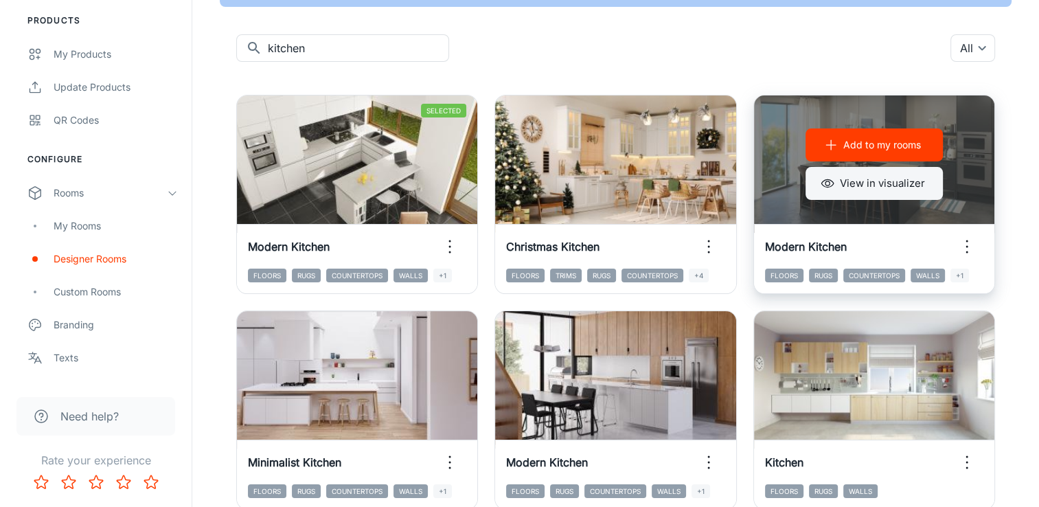
click at [876, 188] on button "View in visualizer" at bounding box center [874, 183] width 137 height 33
click at [882, 149] on p "Add to my rooms" at bounding box center [882, 144] width 78 height 15
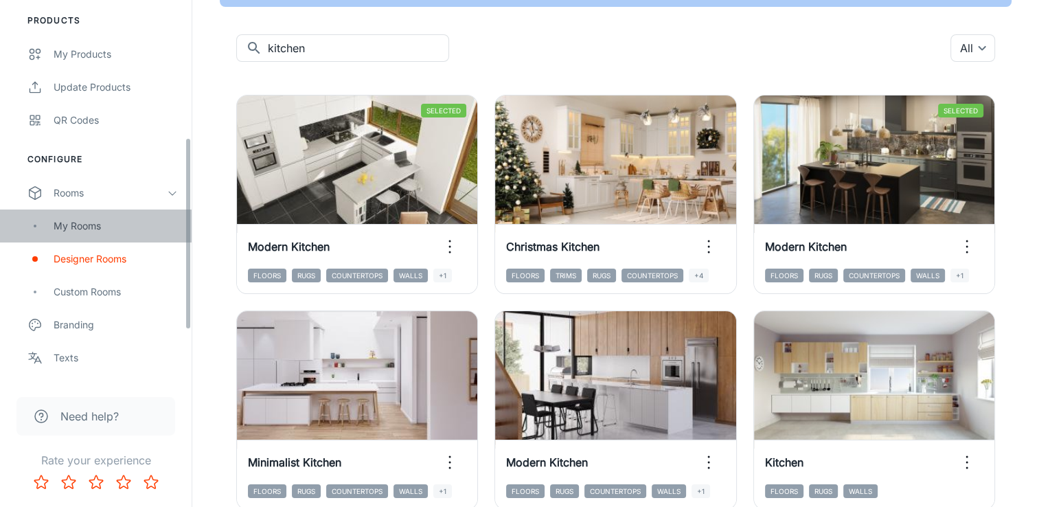
click at [100, 227] on div "My Rooms" at bounding box center [116, 225] width 124 height 15
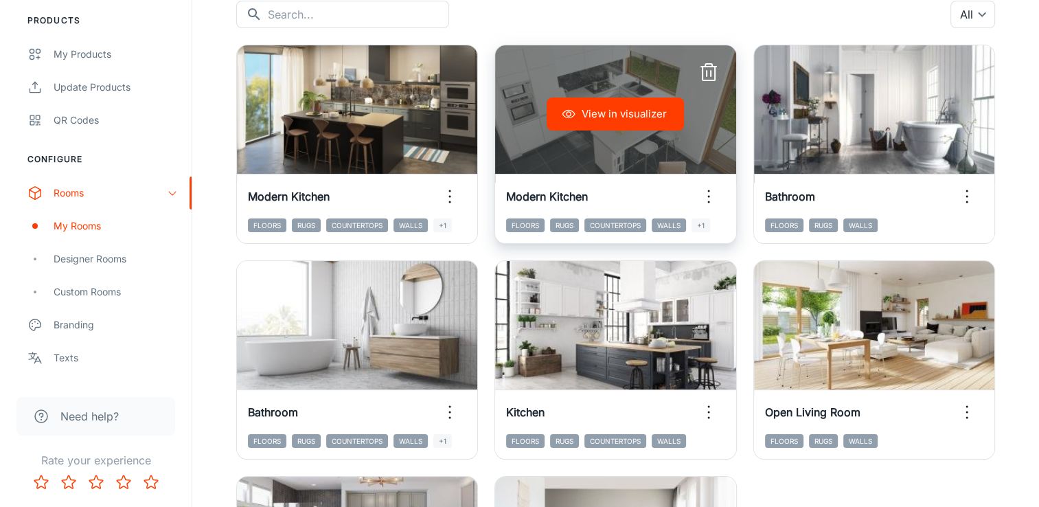
scroll to position [137, 0]
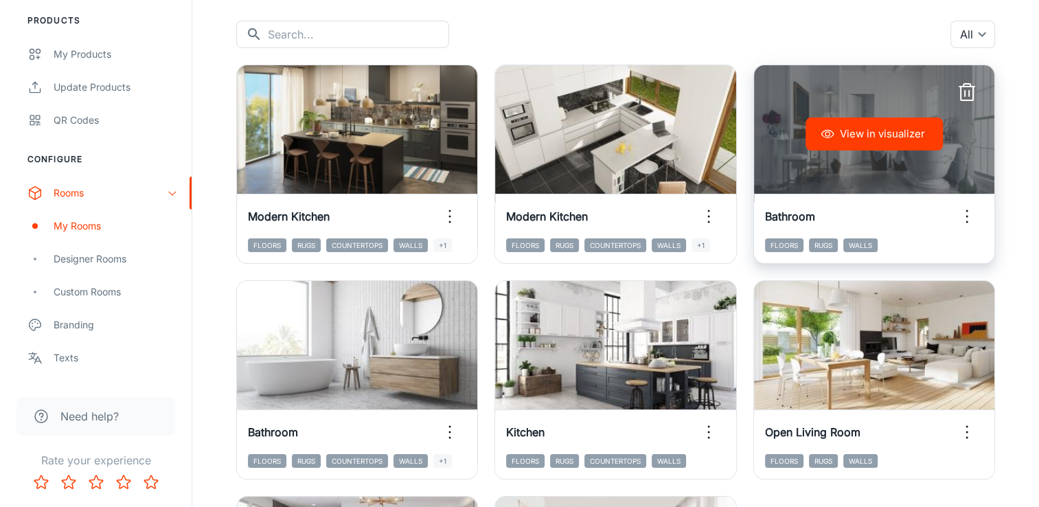
click at [965, 87] on line "button" at bounding box center [966, 87] width 15 height 0
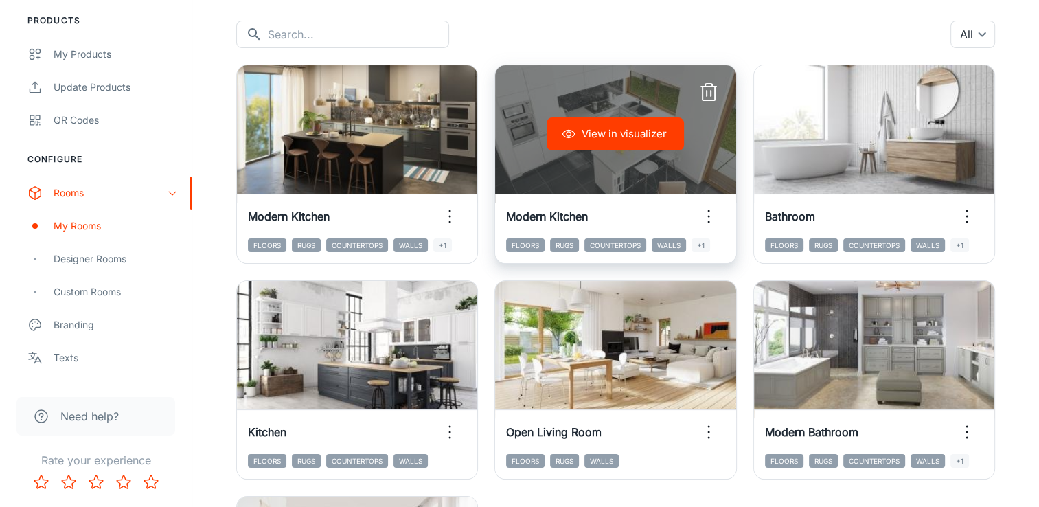
click at [703, 218] on icon "button" at bounding box center [709, 216] width 22 height 22
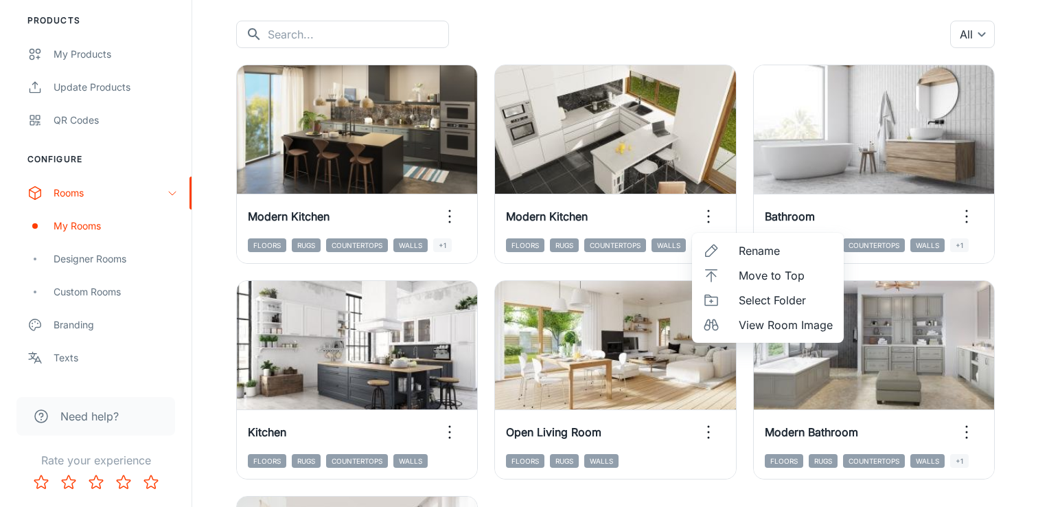
click at [760, 321] on span "View Room Image" at bounding box center [786, 325] width 94 height 16
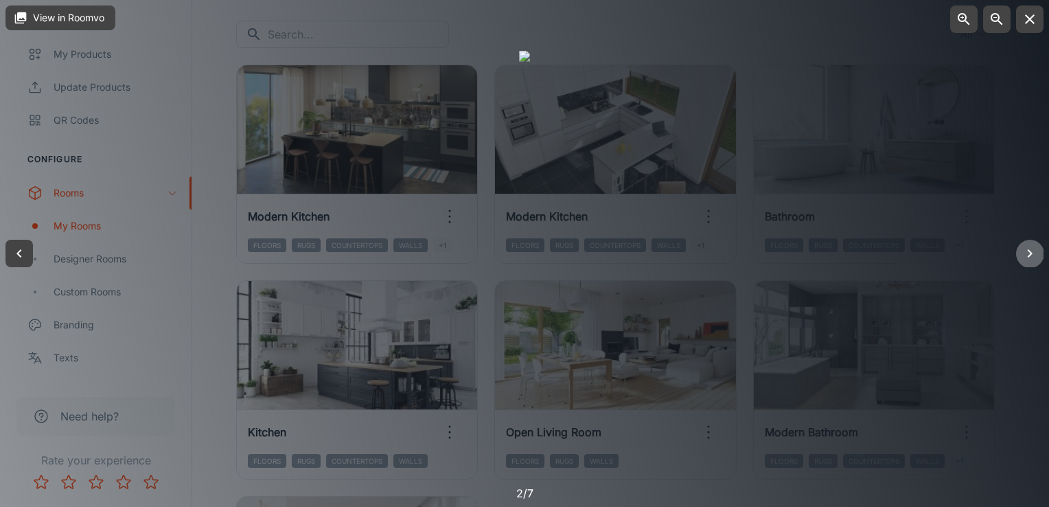
click at [1020, 251] on button "button" at bounding box center [1029, 253] width 27 height 27
click at [1037, 28] on button "button" at bounding box center [1029, 18] width 27 height 27
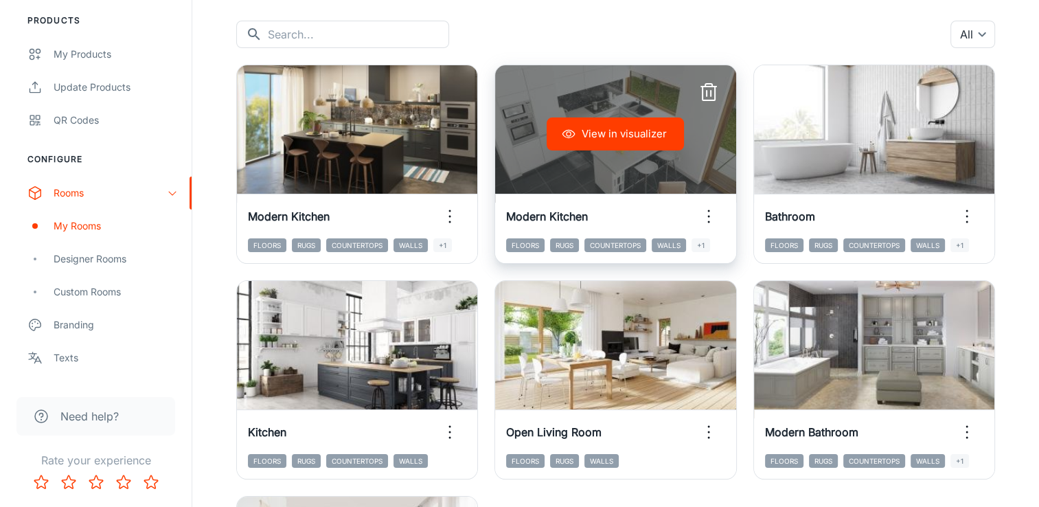
click at [722, 216] on button "button" at bounding box center [708, 216] width 33 height 33
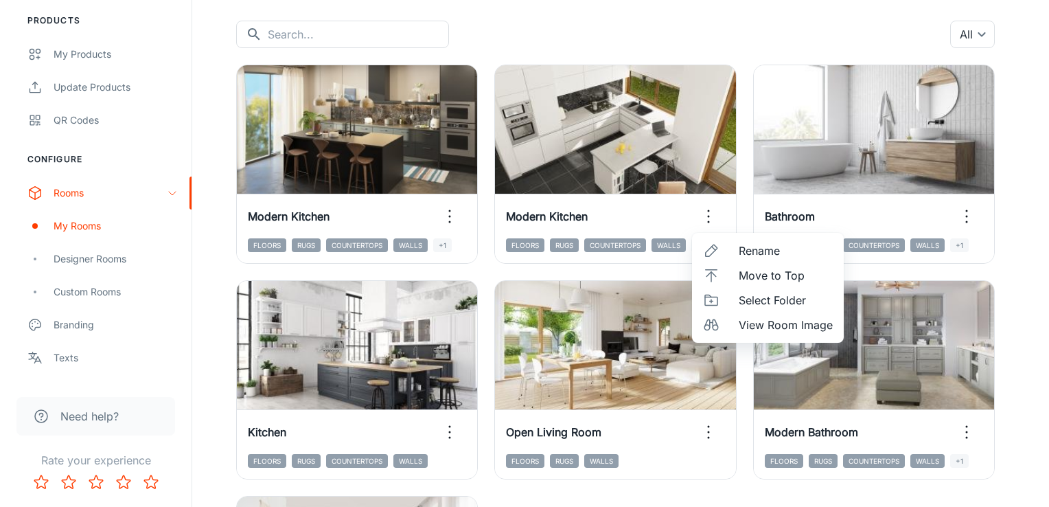
click at [454, 213] on div at bounding box center [524, 253] width 1049 height 507
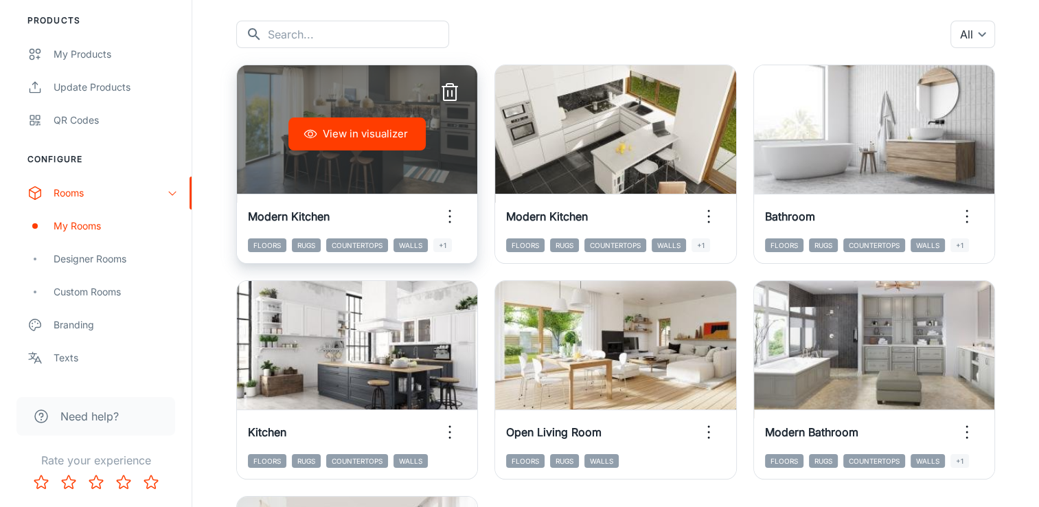
click at [450, 213] on icon "button" at bounding box center [450, 216] width 22 height 22
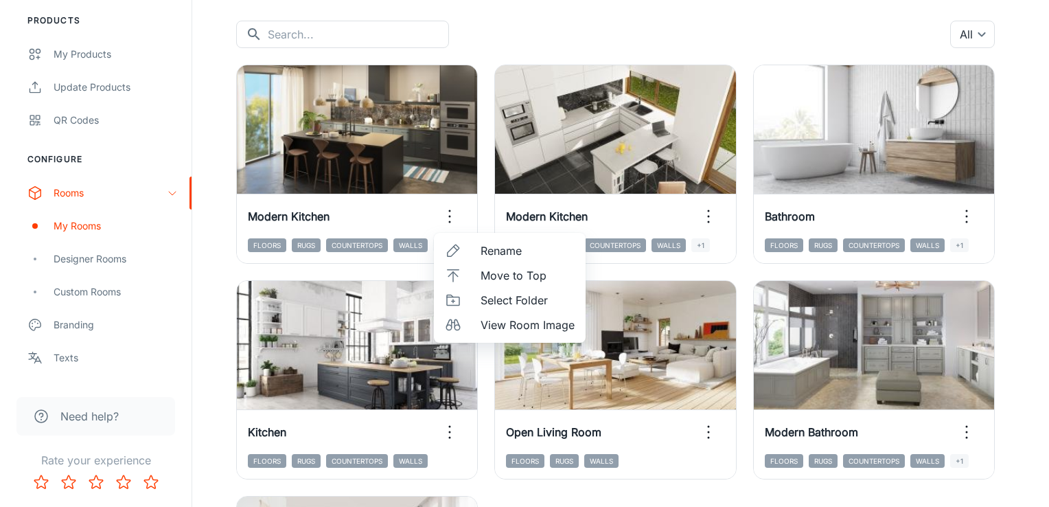
click at [494, 276] on span "Move to Top" at bounding box center [528, 275] width 94 height 16
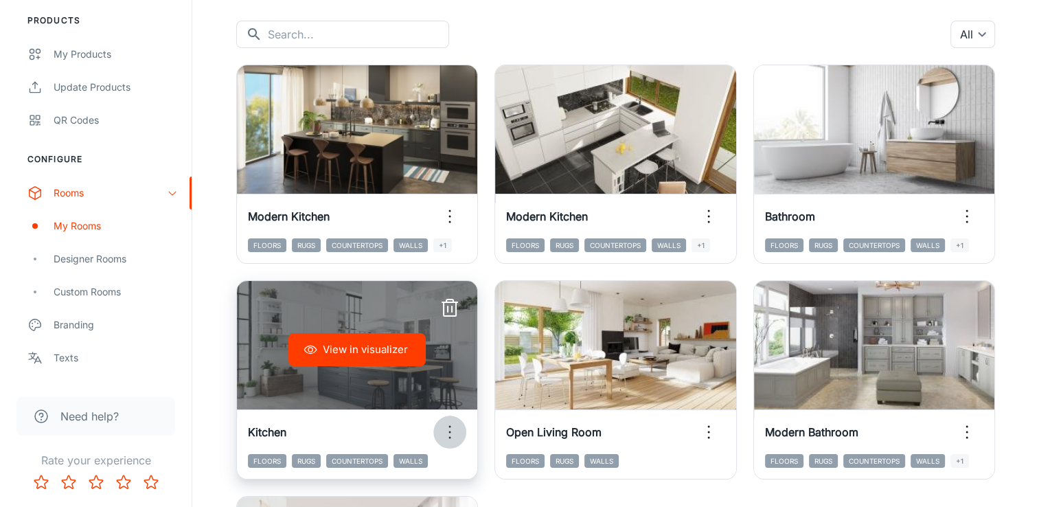
click at [456, 437] on icon "button" at bounding box center [450, 432] width 22 height 22
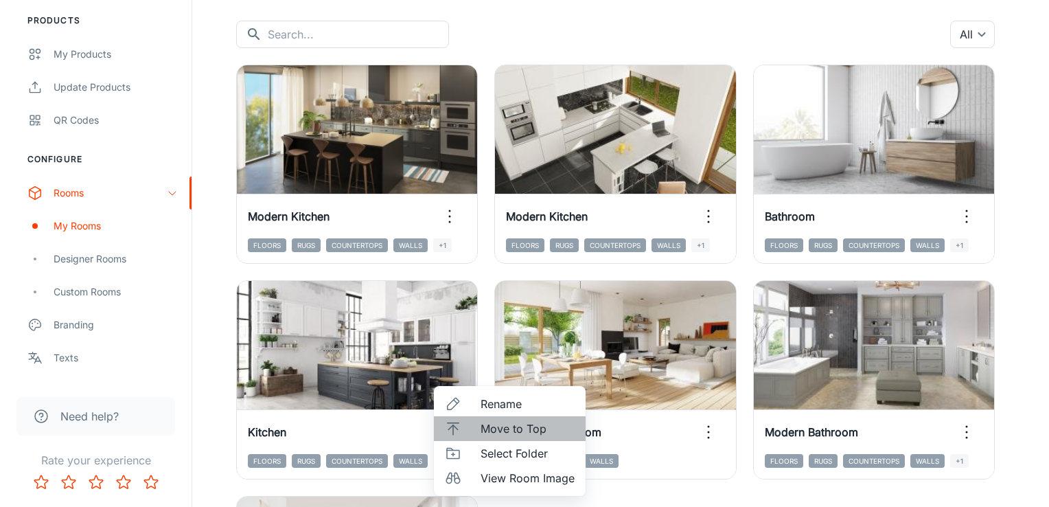
click at [475, 432] on li "Move to Top" at bounding box center [510, 428] width 152 height 25
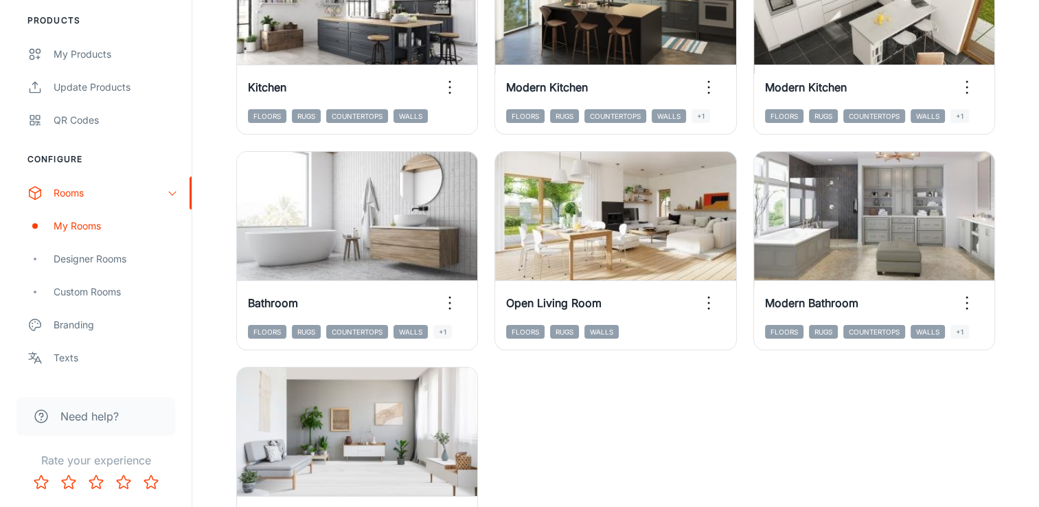
scroll to position [275, 0]
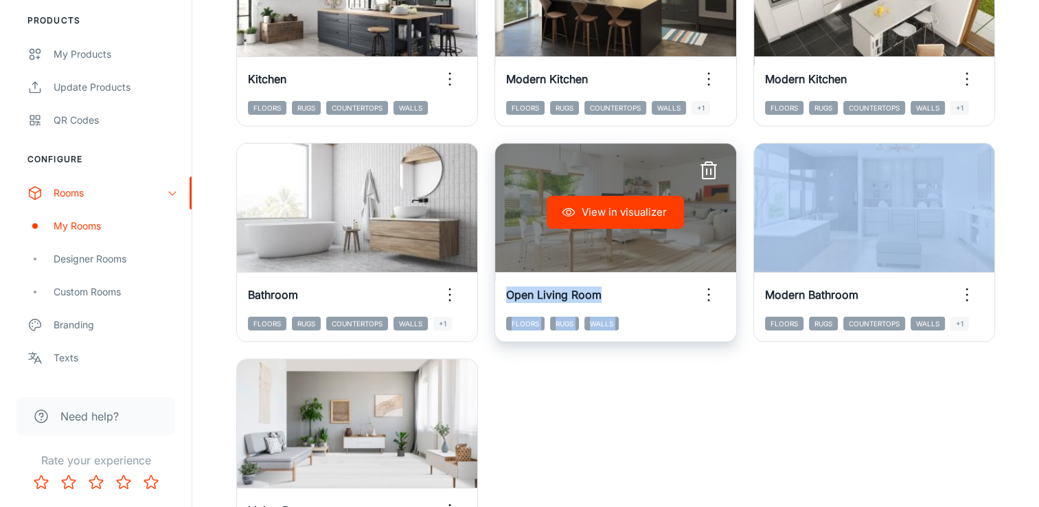
drag, startPoint x: 793, startPoint y: 198, endPoint x: 655, endPoint y: 203, distance: 138.1
click at [655, 203] on div "View in visualizer Kitchen Floors Rugs Countertops Walls View in visualizer Mod…" at bounding box center [607, 234] width 775 height 647
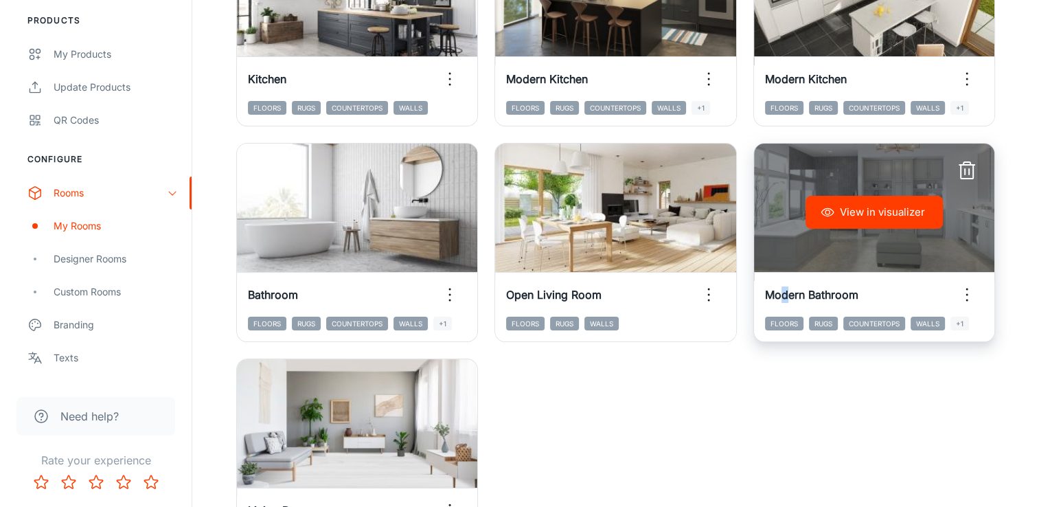
drag, startPoint x: 655, startPoint y: 203, endPoint x: 784, endPoint y: 282, distance: 151.7
click at [784, 282] on div "Modern Bathroom" at bounding box center [874, 295] width 240 height 44
click at [962, 297] on icon "button" at bounding box center [967, 295] width 22 height 22
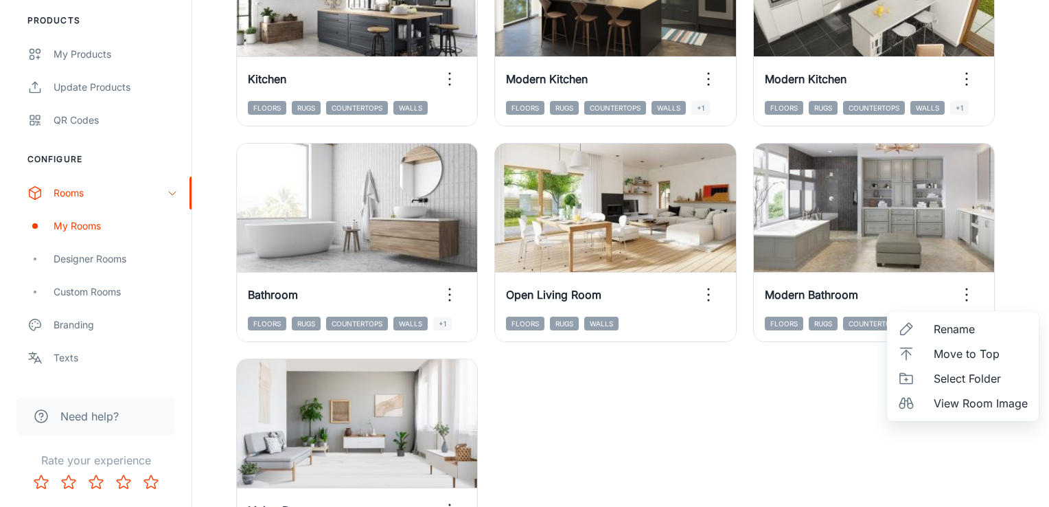
click at [790, 402] on div at bounding box center [524, 253] width 1049 height 507
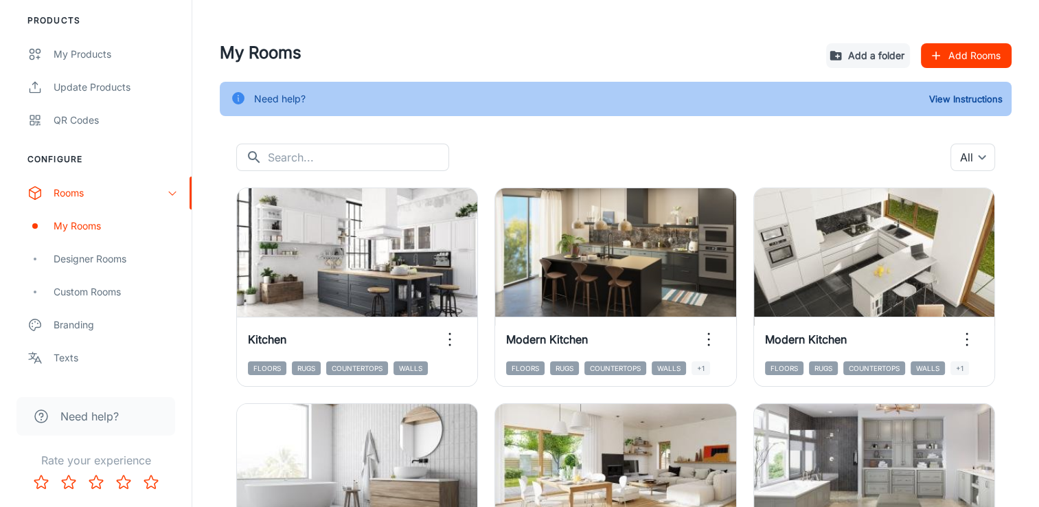
scroll to position [0, 0]
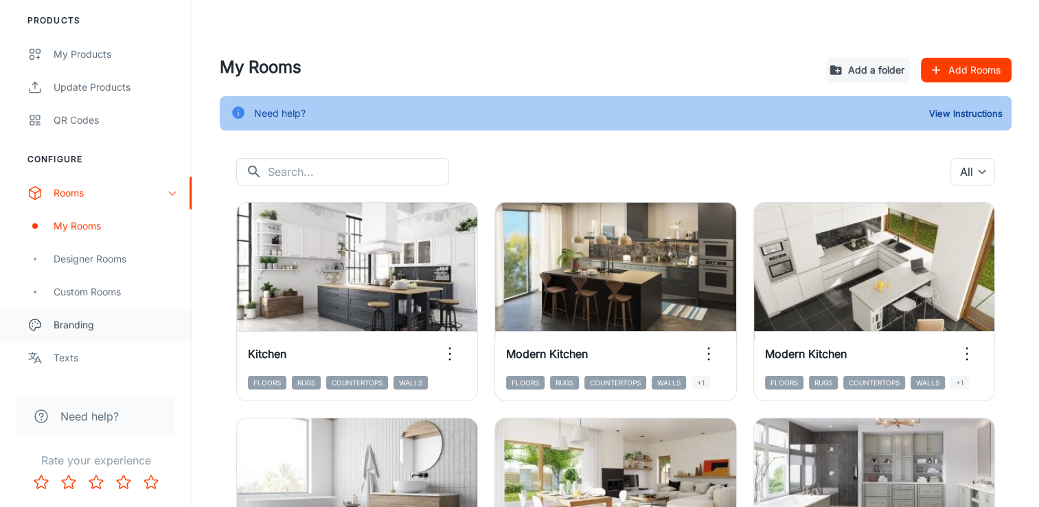
click at [63, 321] on div "Branding" at bounding box center [116, 324] width 124 height 15
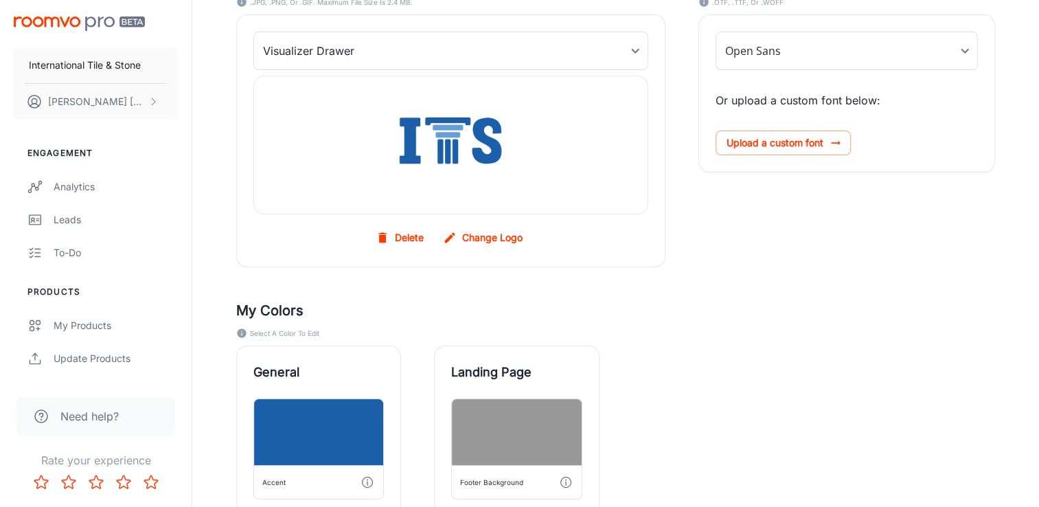
scroll to position [121, 0]
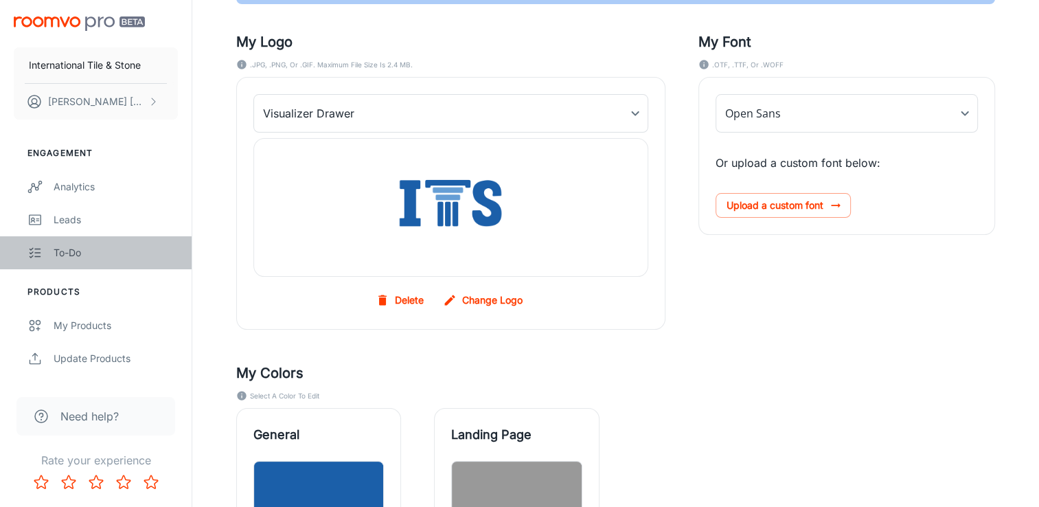
click at [67, 251] on div "To-do" at bounding box center [116, 252] width 124 height 15
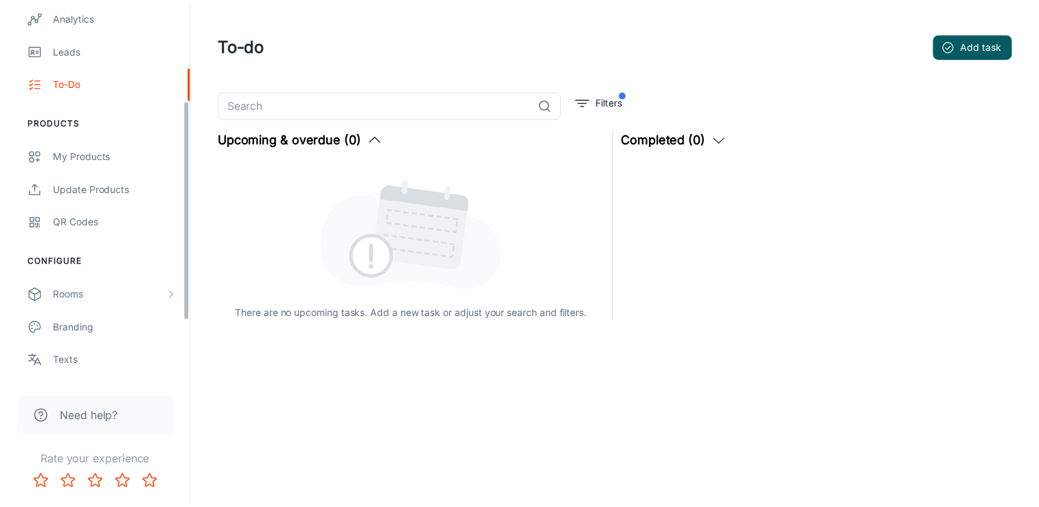
scroll to position [271, 0]
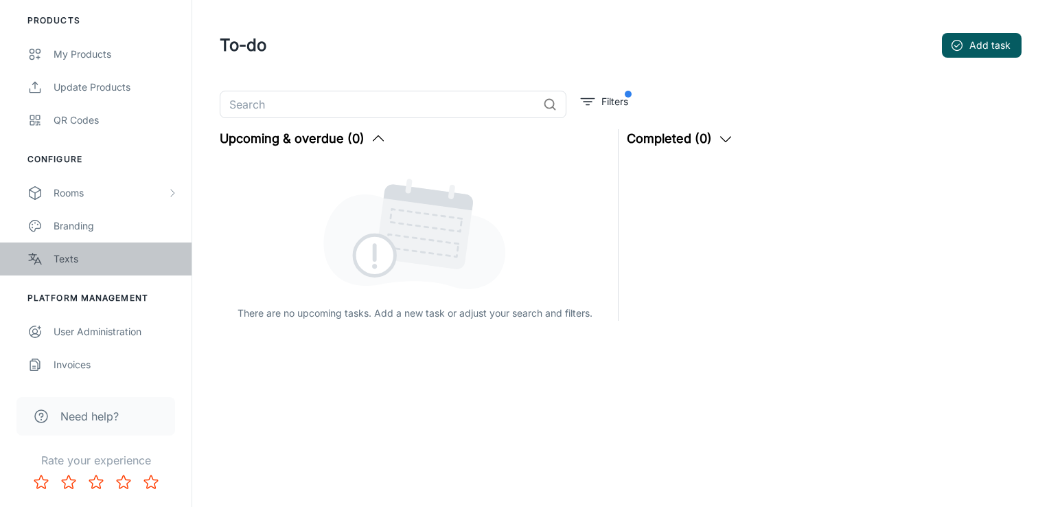
click at [72, 260] on div "Texts" at bounding box center [116, 258] width 124 height 15
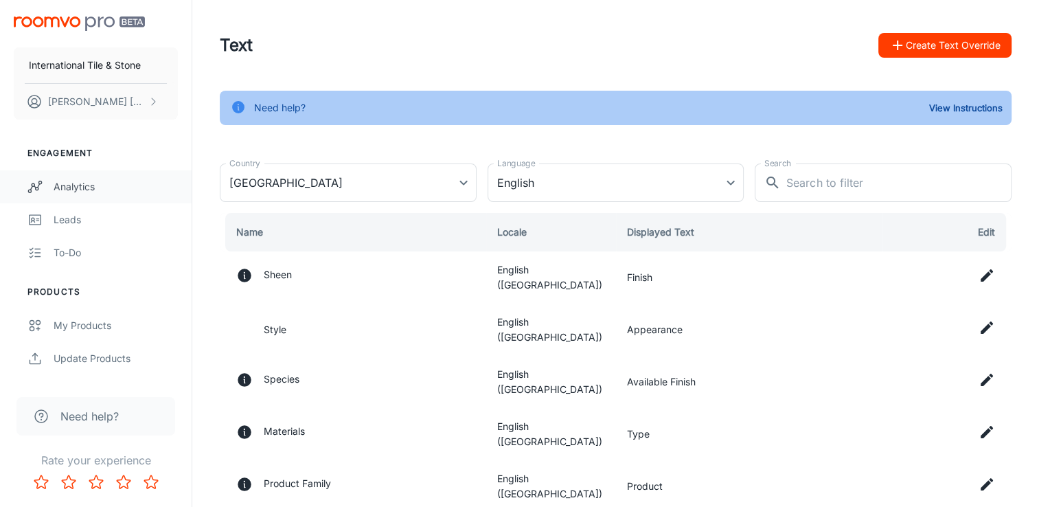
click at [79, 181] on div "Analytics" at bounding box center [116, 186] width 124 height 15
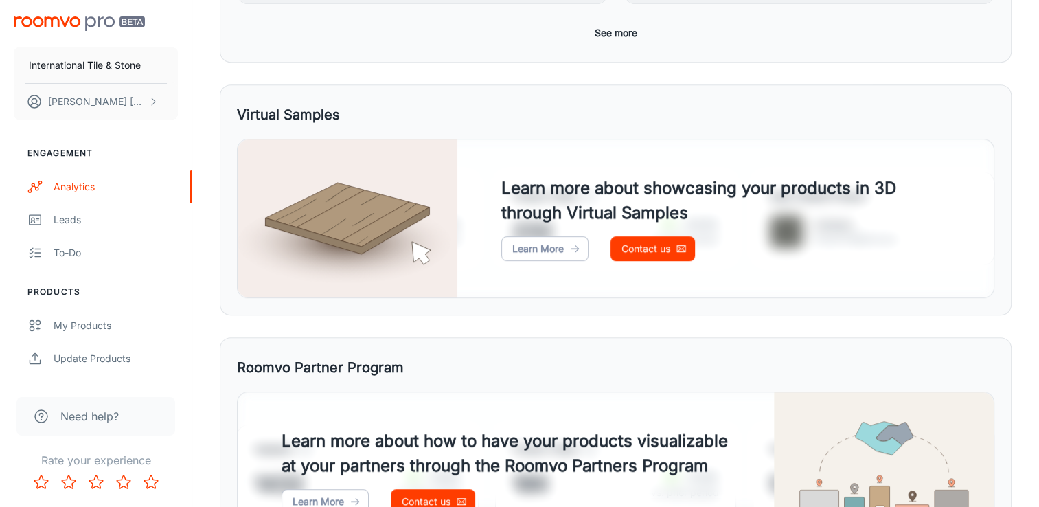
scroll to position [618, 0]
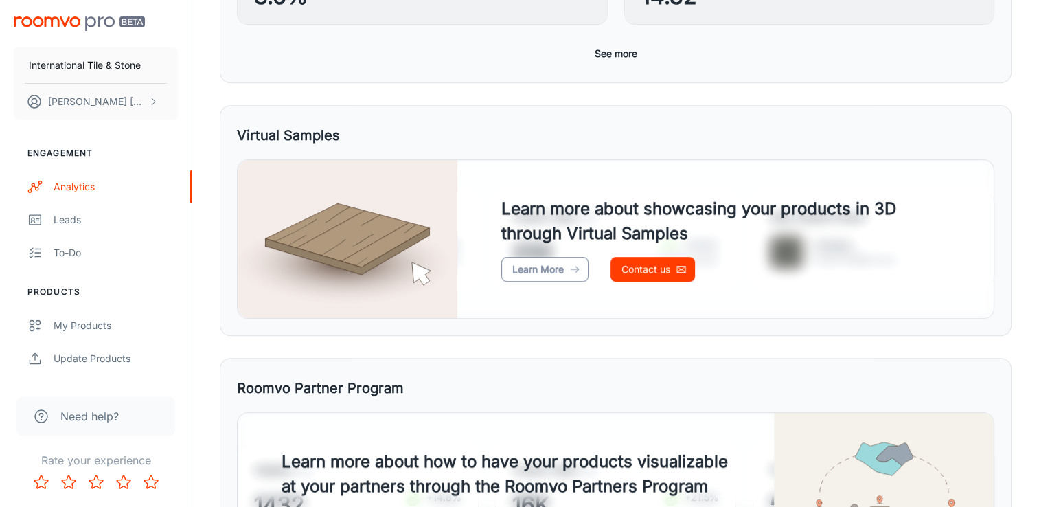
click at [530, 275] on link "Learn More" at bounding box center [544, 269] width 87 height 25
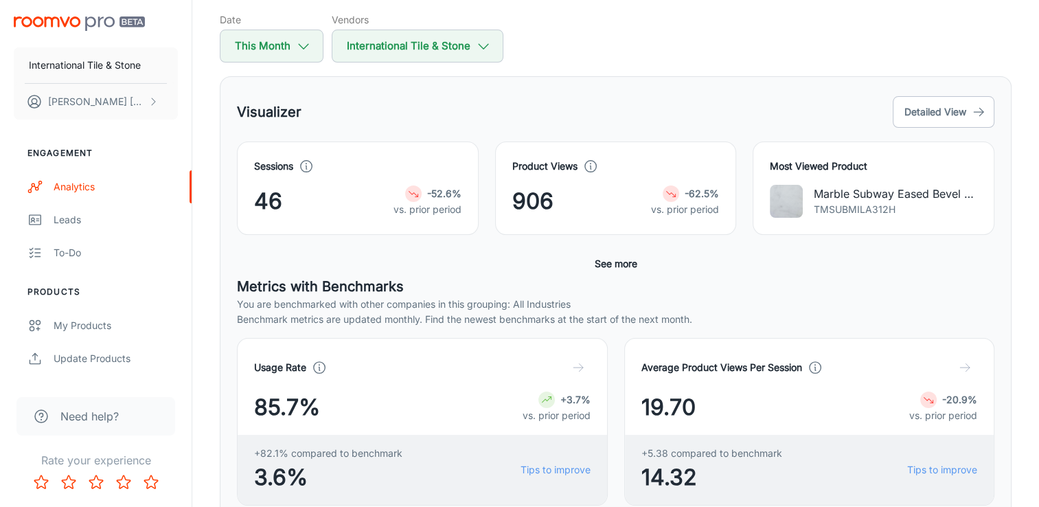
scroll to position [0, 0]
